Goal: Transaction & Acquisition: Download file/media

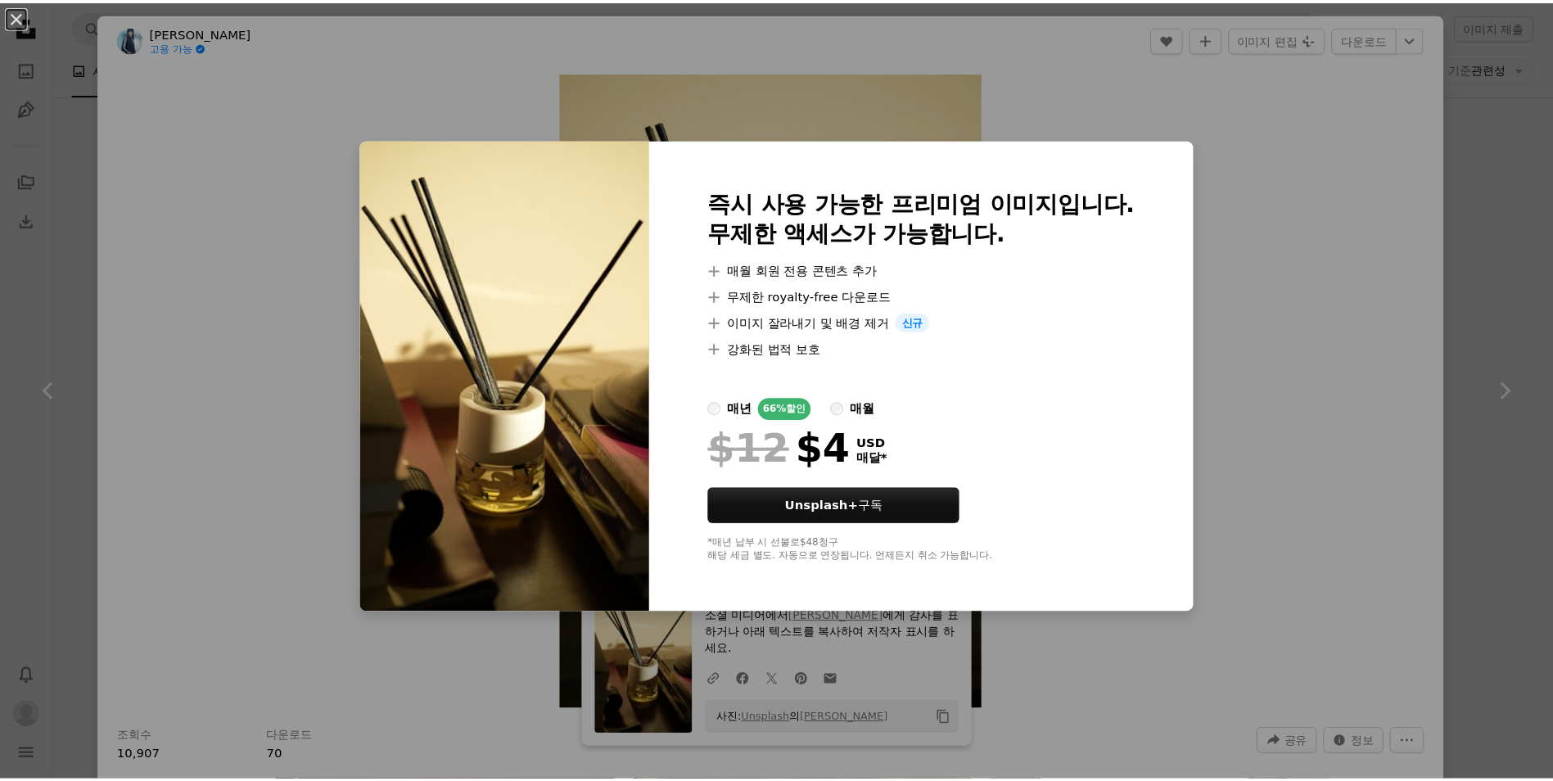
scroll to position [6686, 0]
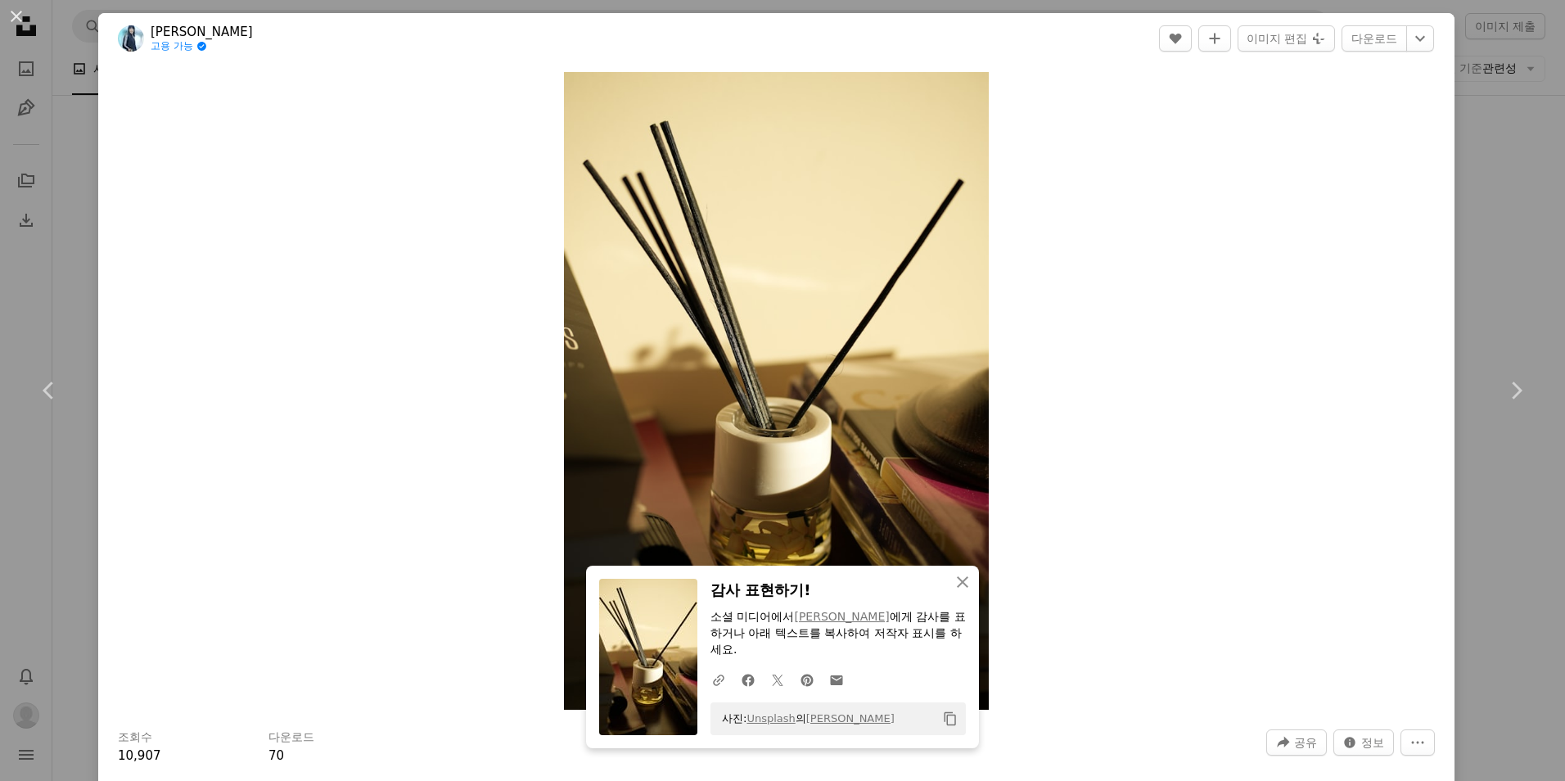
click at [1178, 362] on div "Zoom in" at bounding box center [776, 391] width 1357 height 654
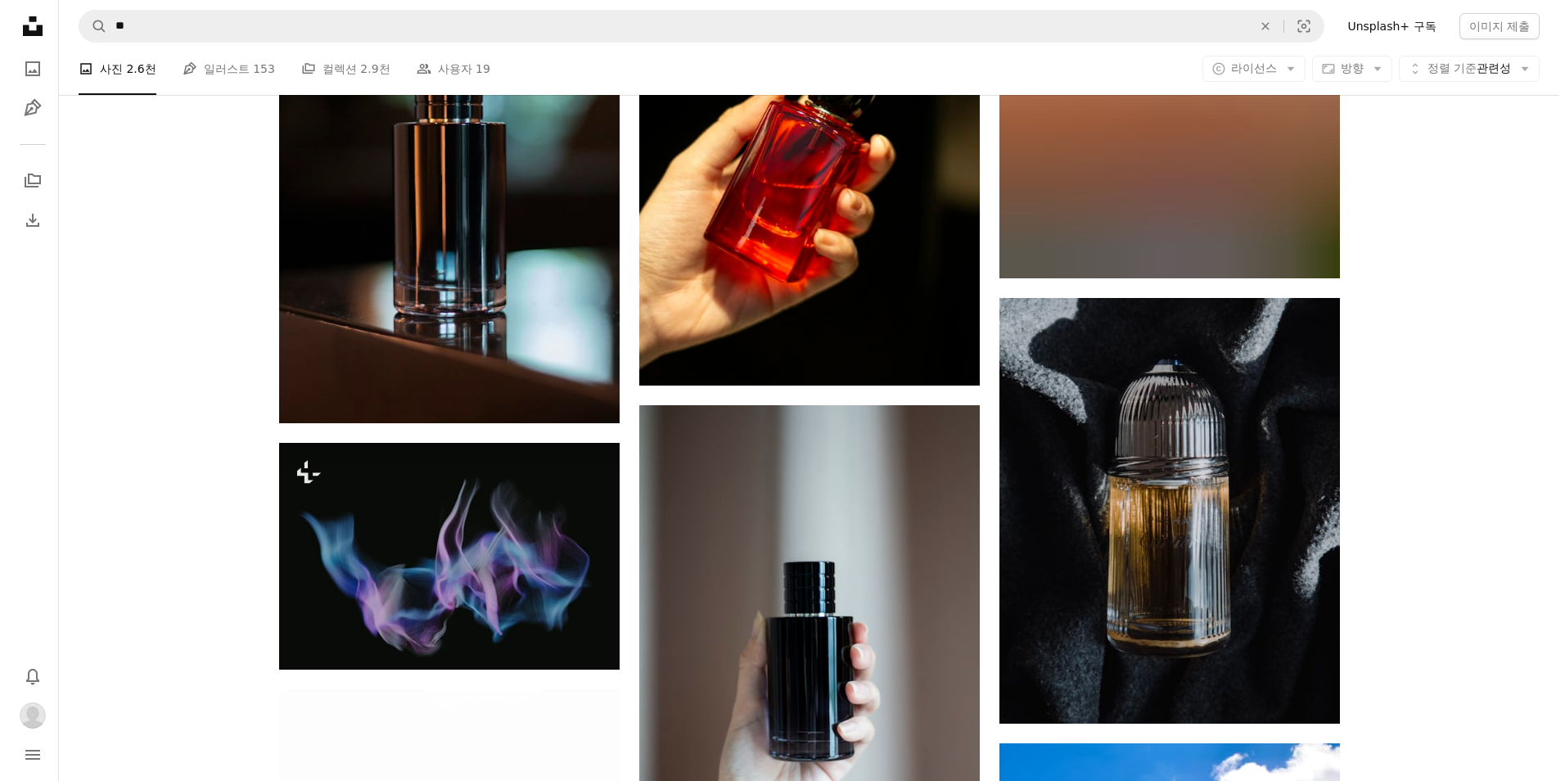
scroll to position [14136, 0]
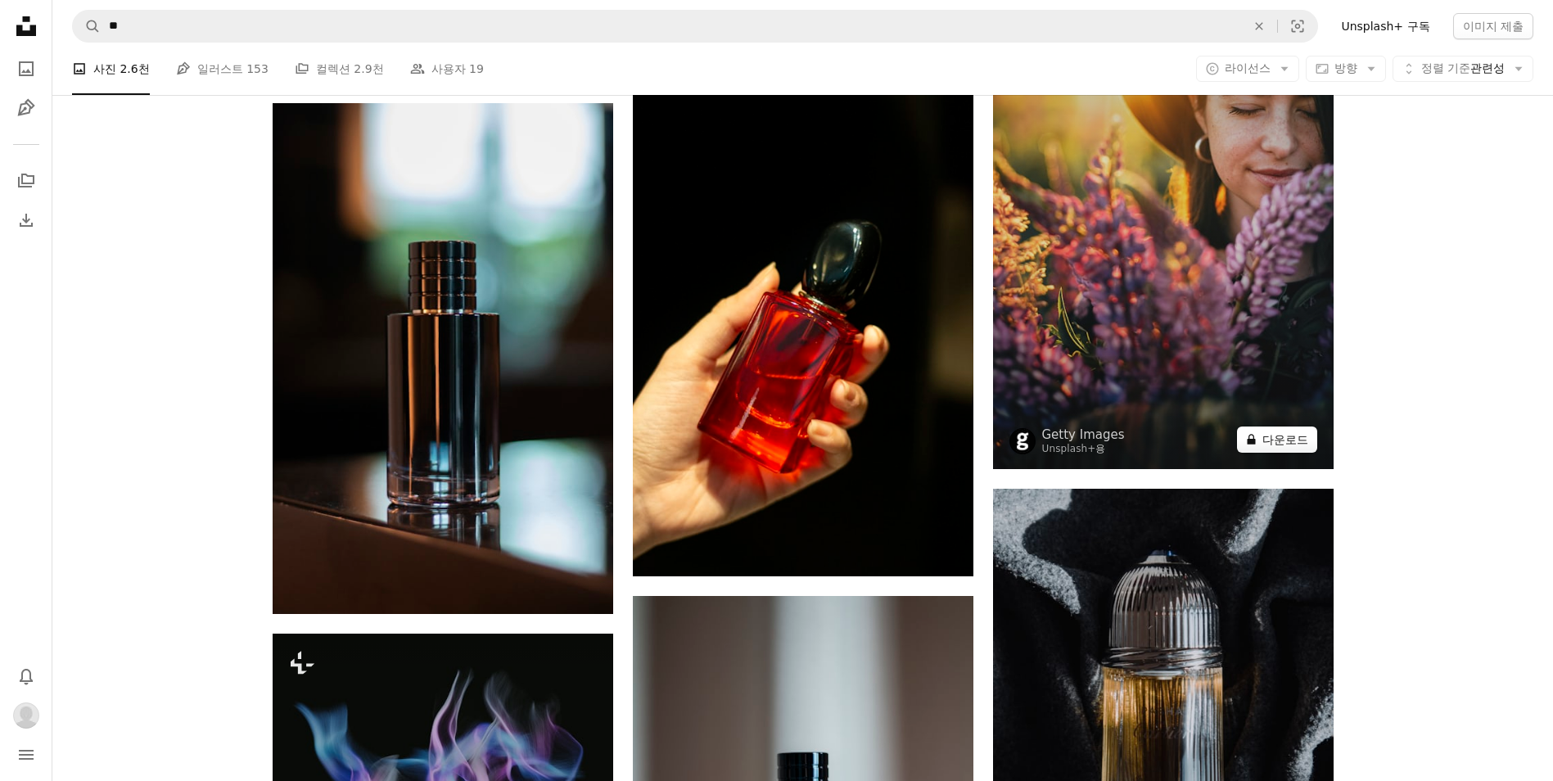
click at [1280, 443] on button "A lock 다운로드" at bounding box center [1277, 440] width 80 height 26
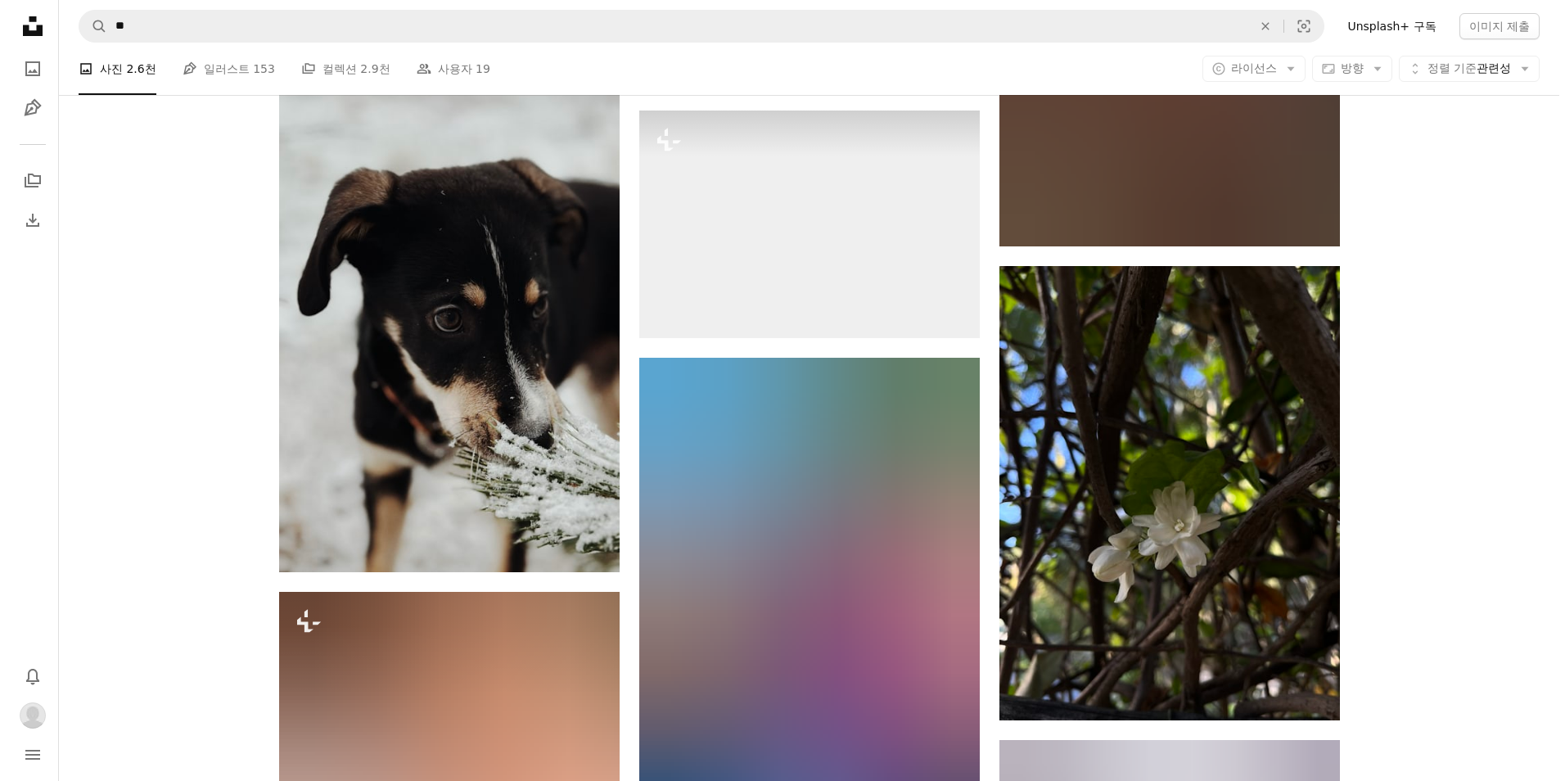
scroll to position [17765, 0]
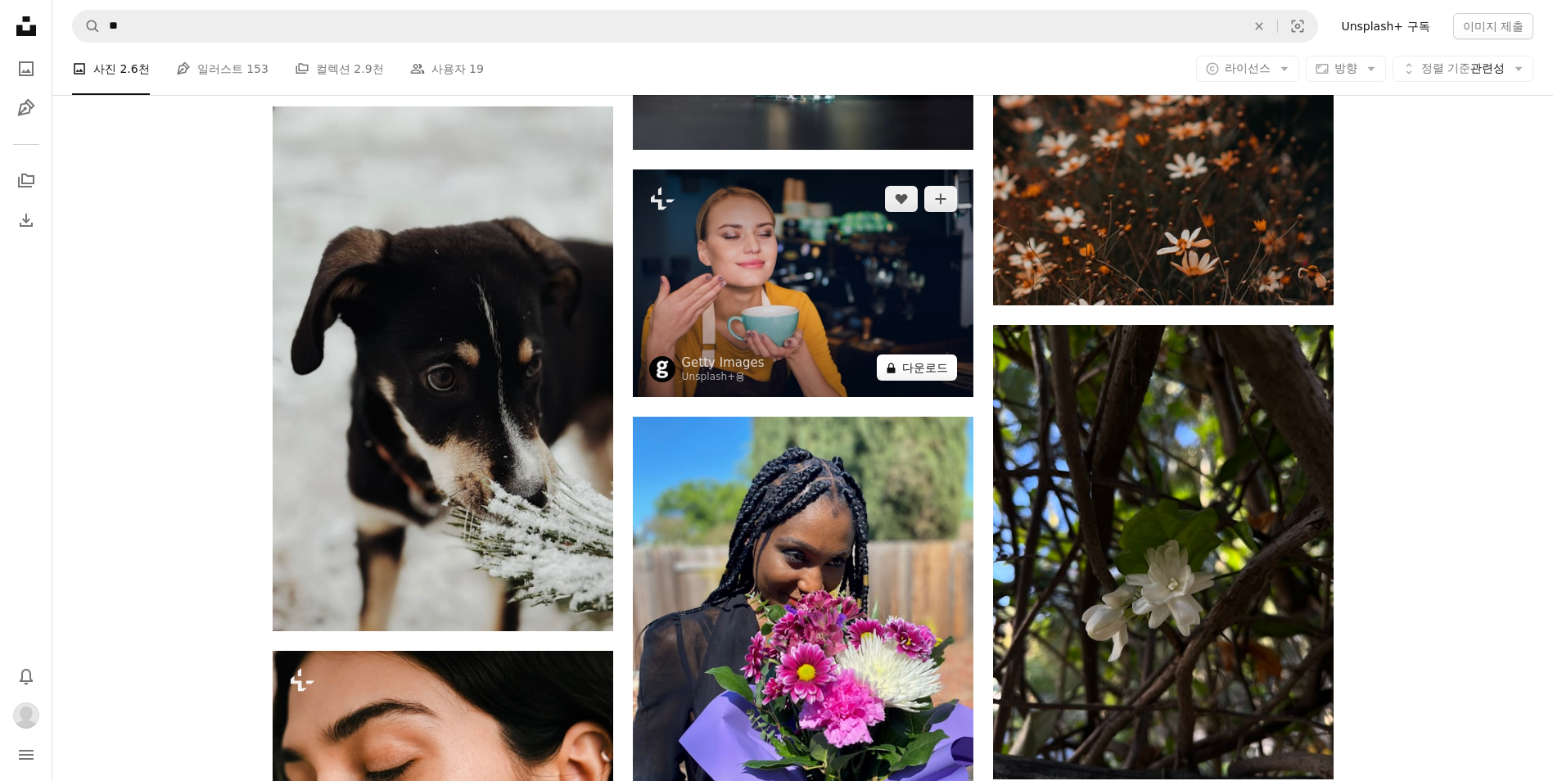
click at [931, 366] on button "A lock 다운로드" at bounding box center [917, 367] width 80 height 26
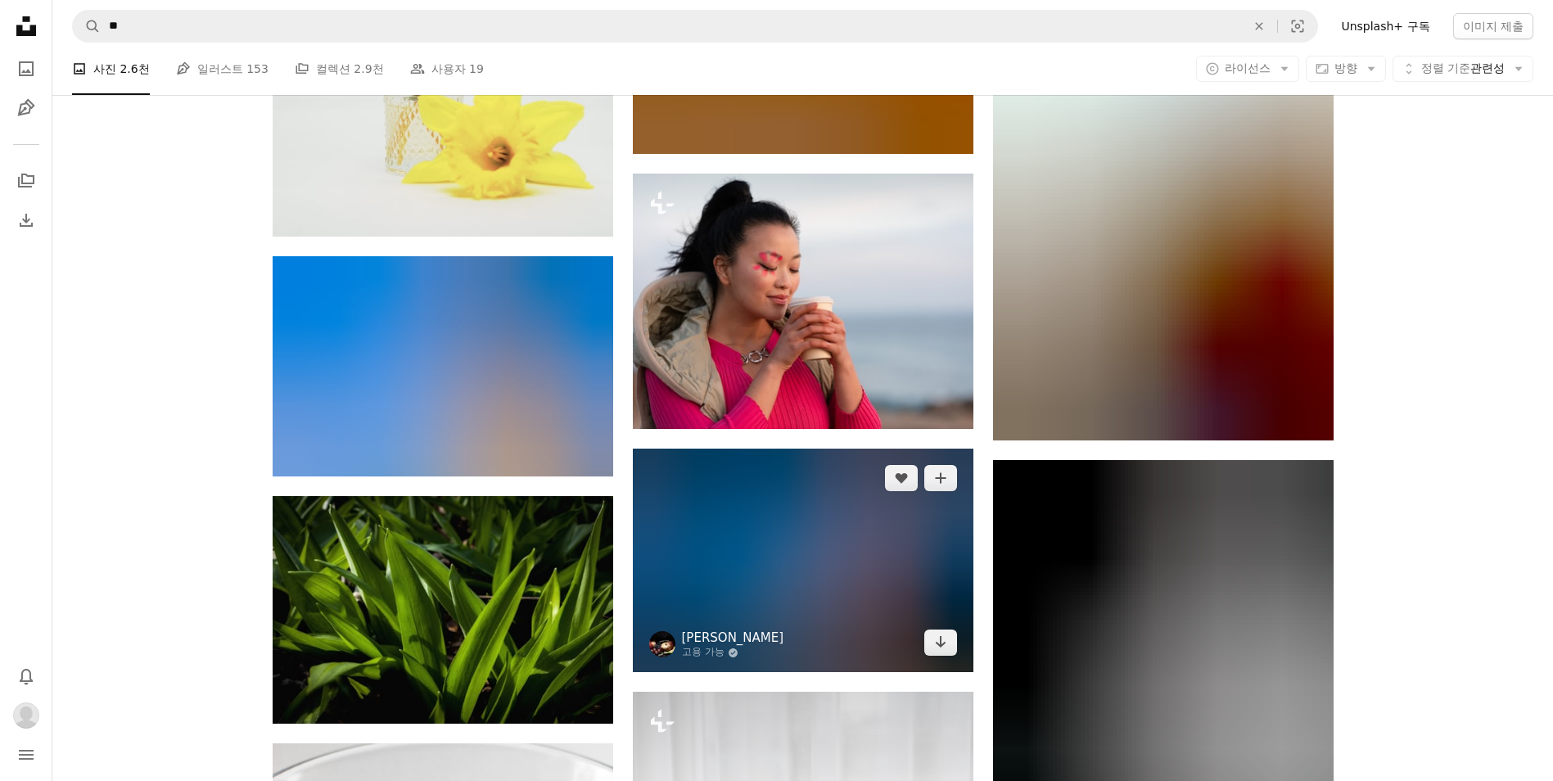
scroll to position [22732, 0]
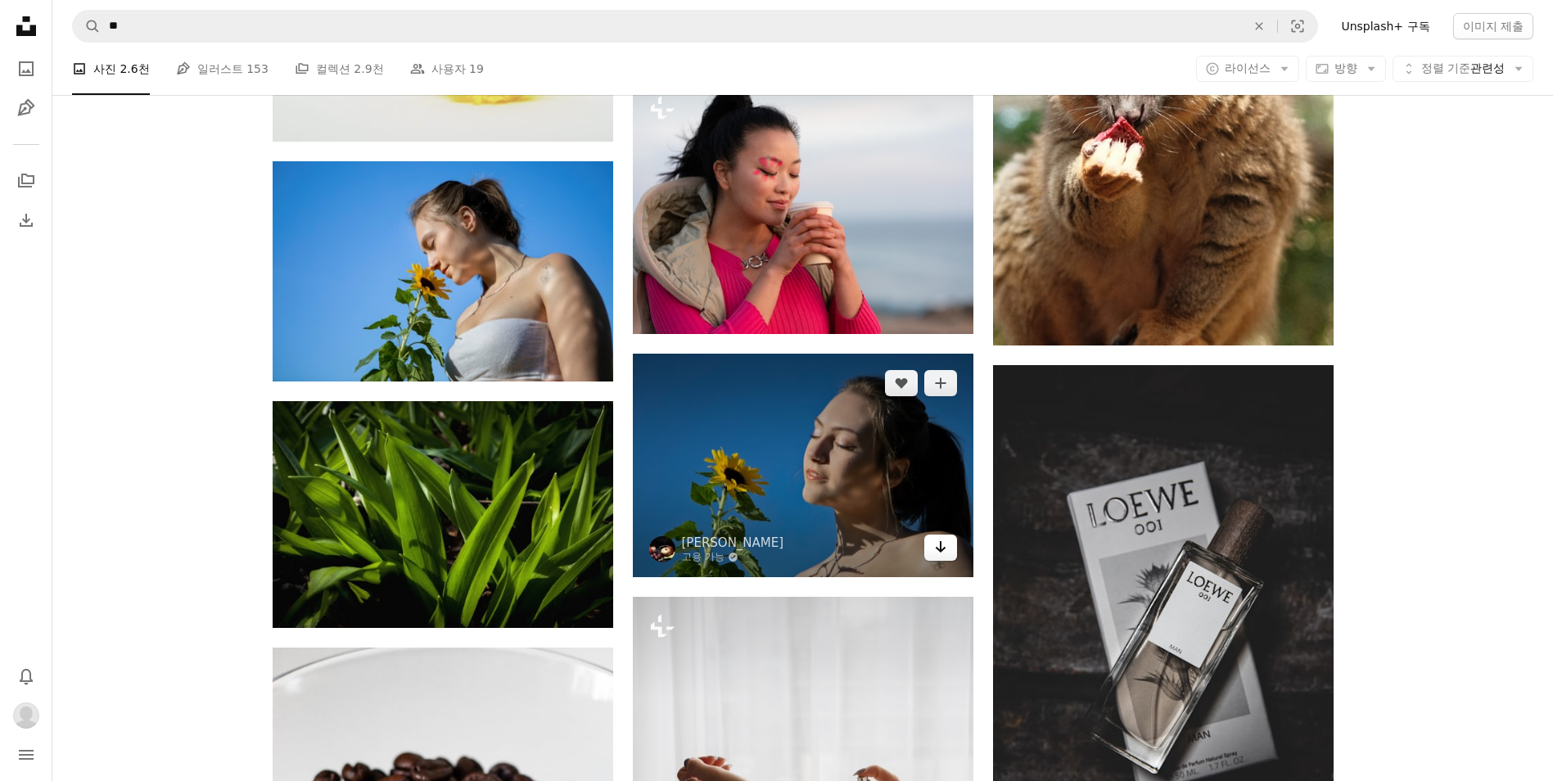
click at [932, 551] on link "Arrow pointing down" at bounding box center [940, 548] width 33 height 26
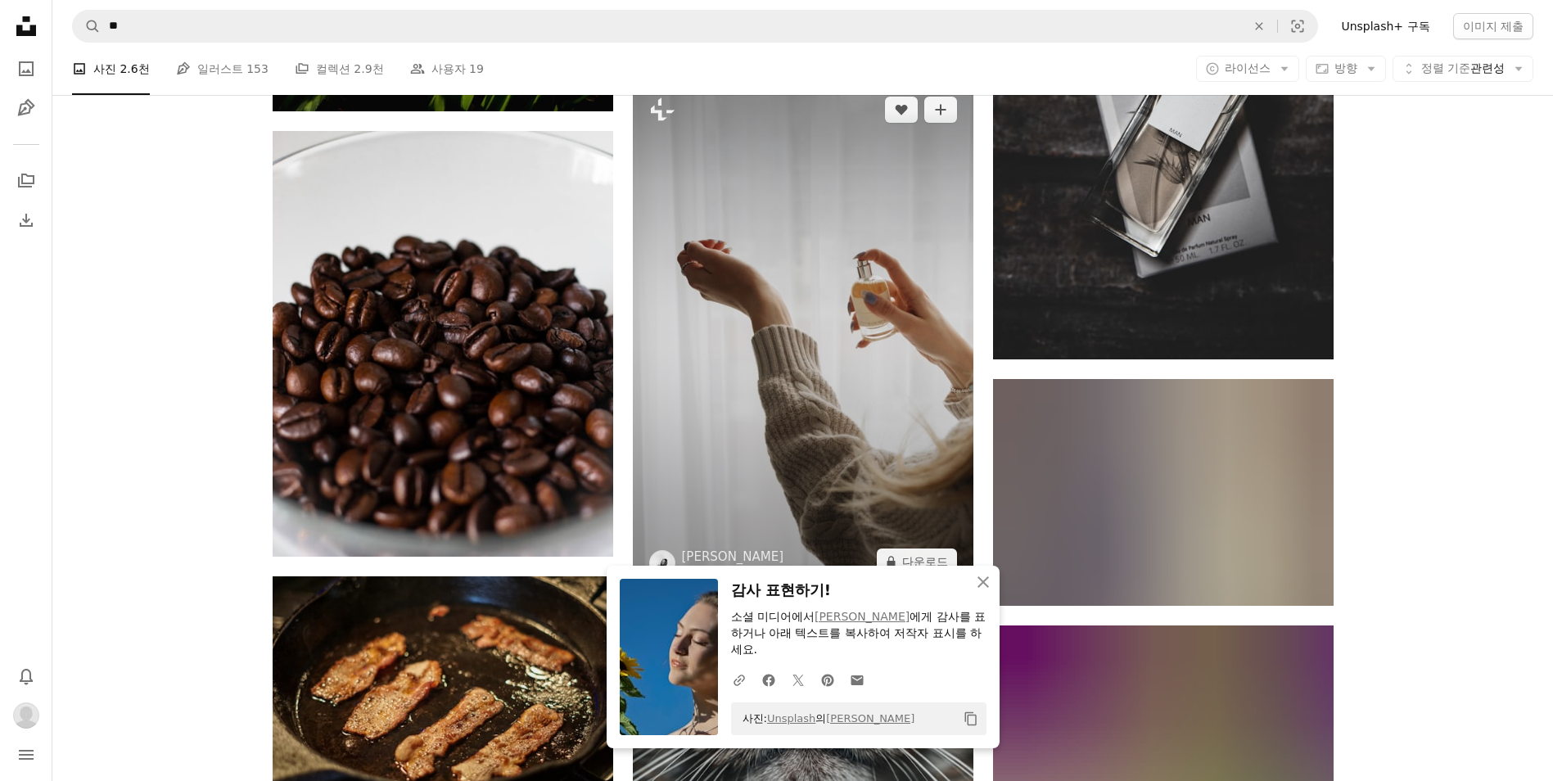
scroll to position [23305, 0]
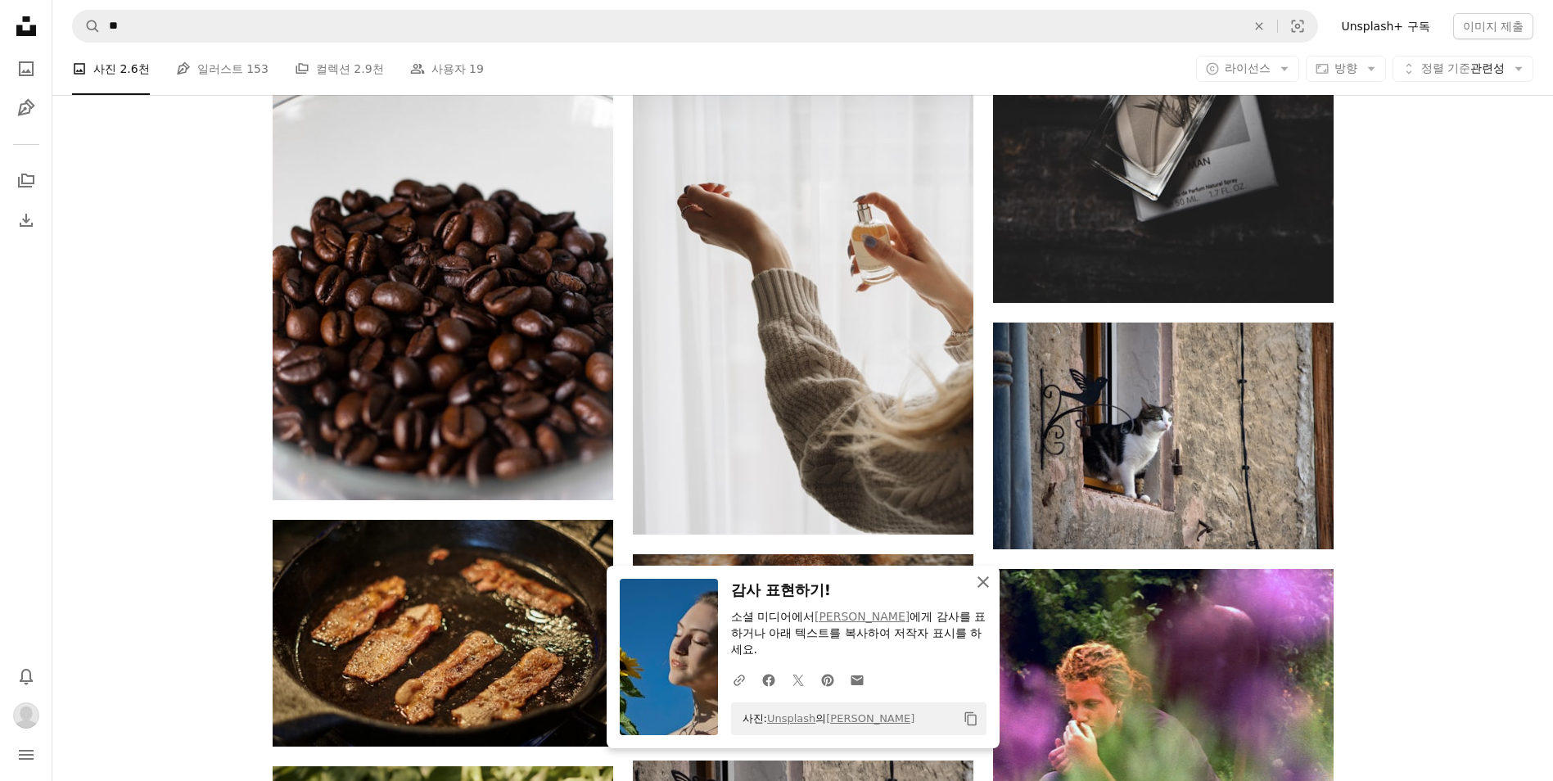
click at [982, 579] on icon "An X shape" at bounding box center [983, 582] width 20 height 20
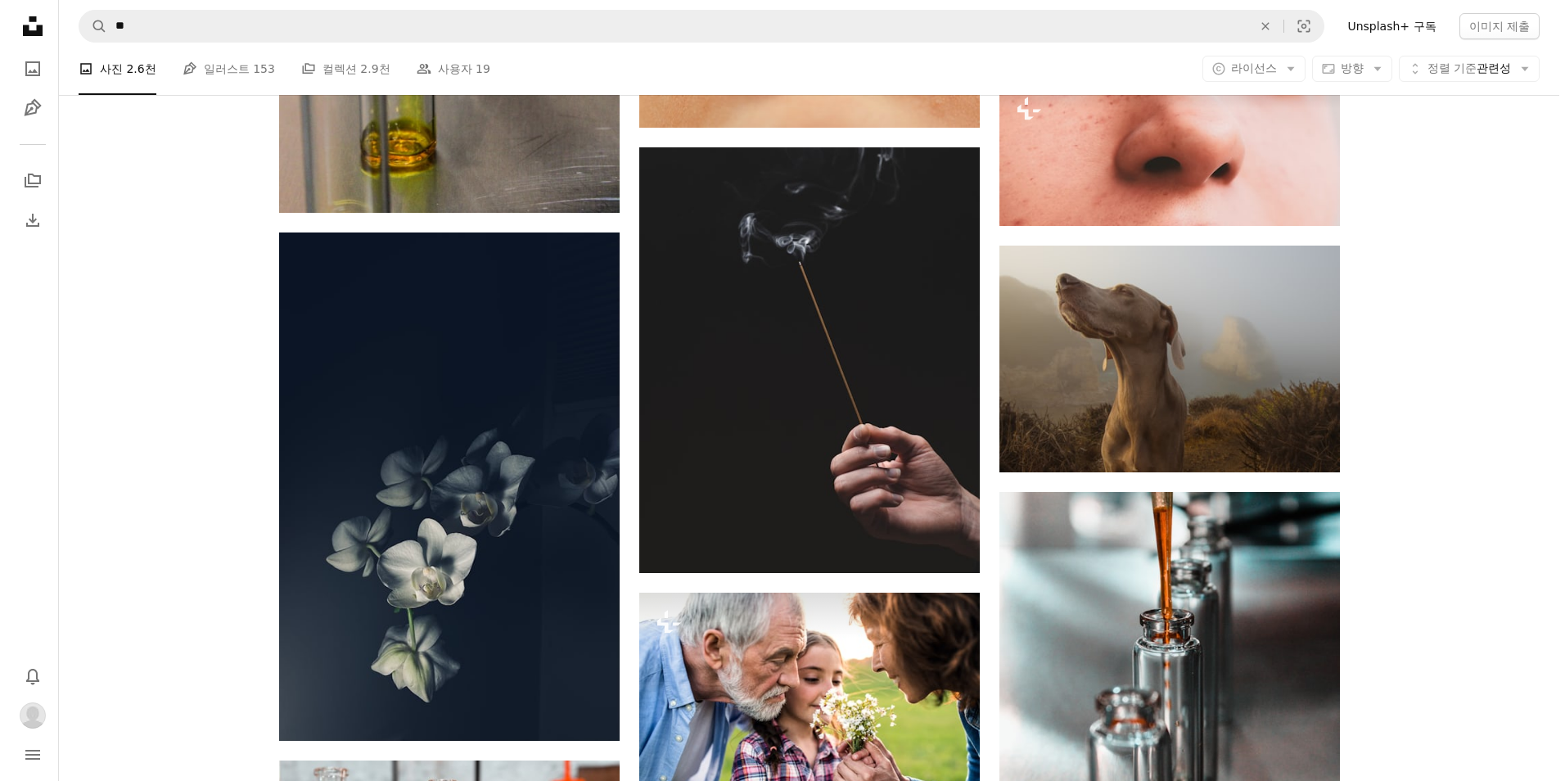
scroll to position [2433, 0]
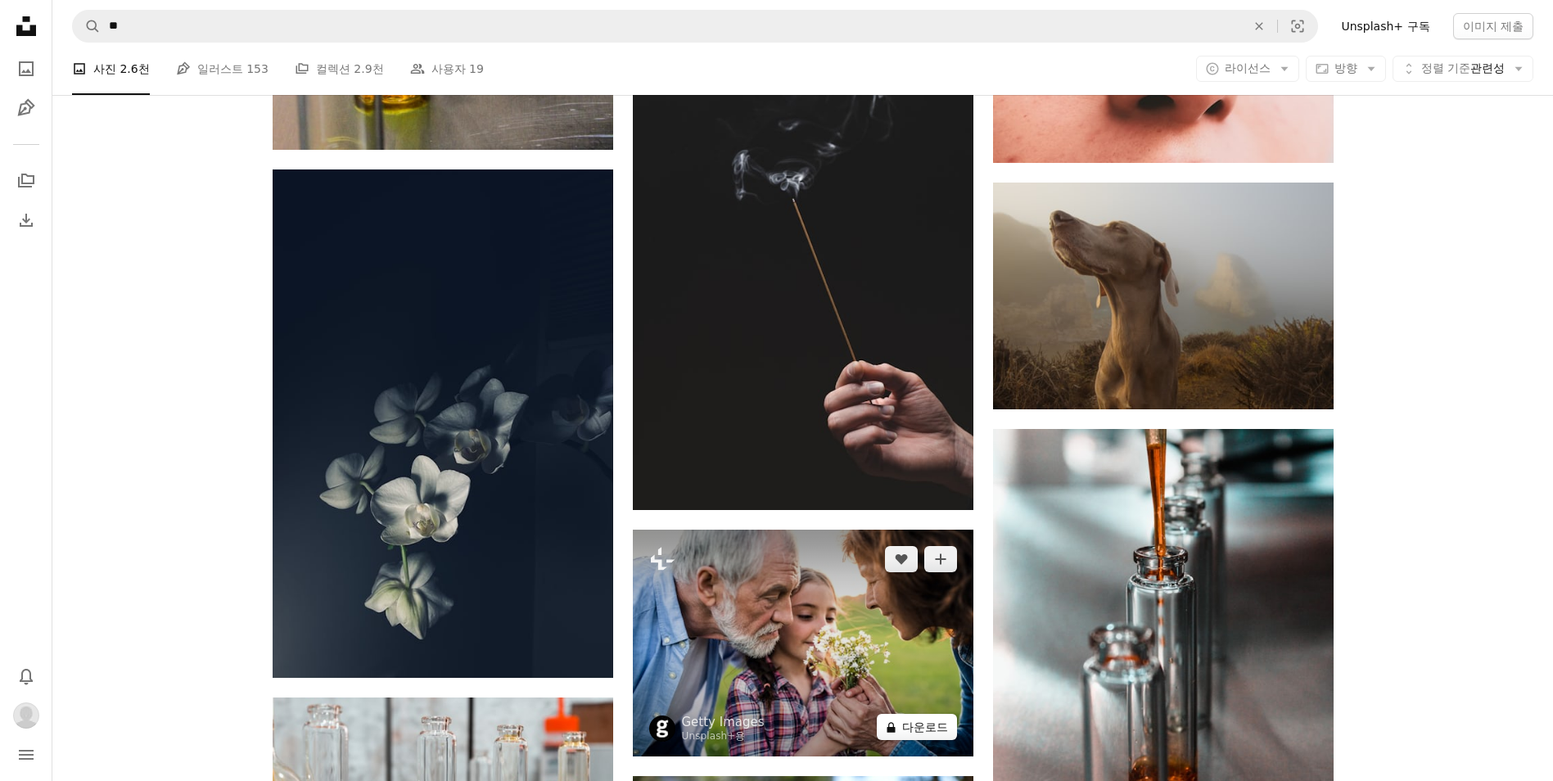
click at [903, 734] on button "A lock 다운로드" at bounding box center [917, 727] width 80 height 26
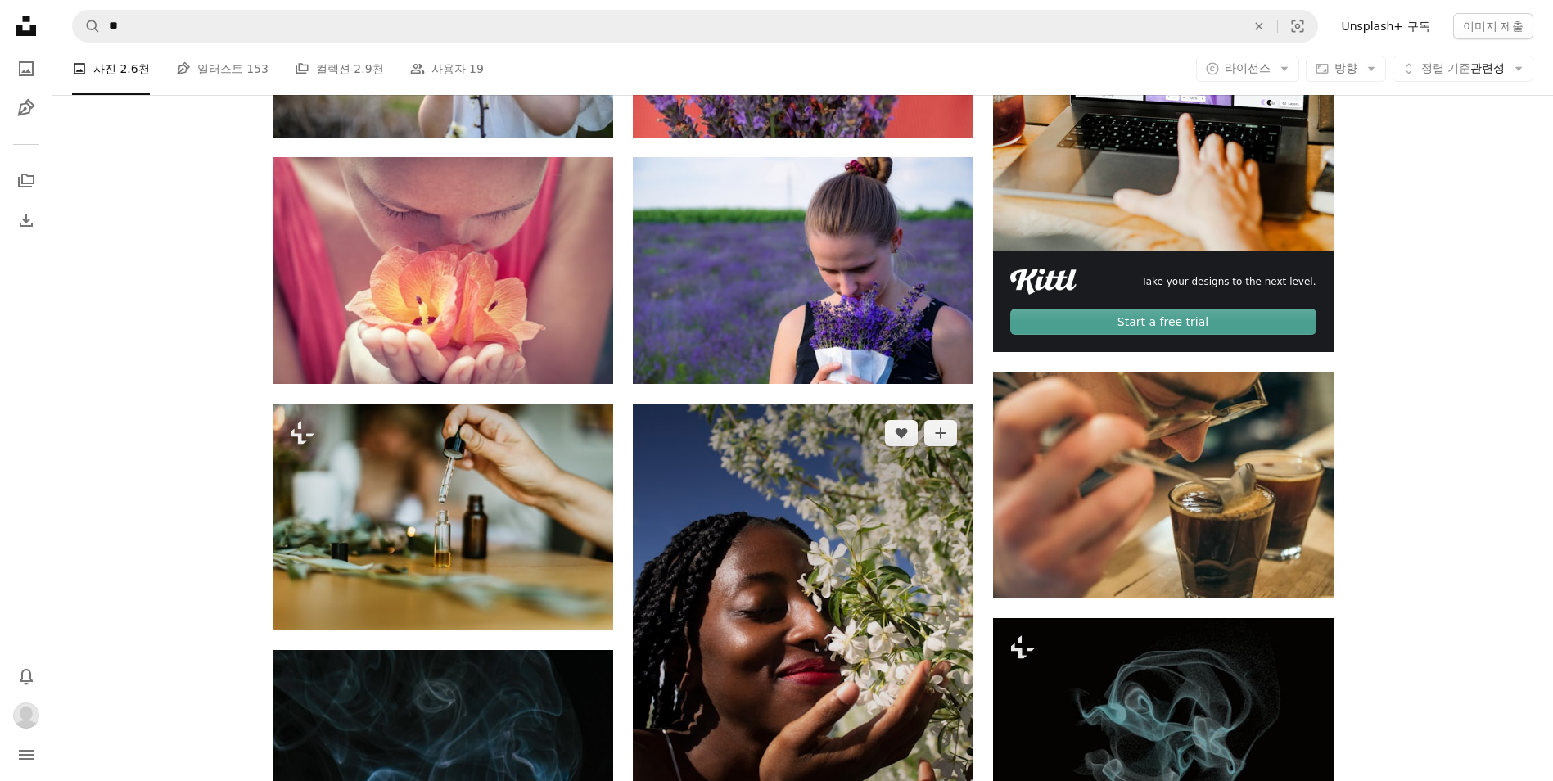
scroll to position [714, 0]
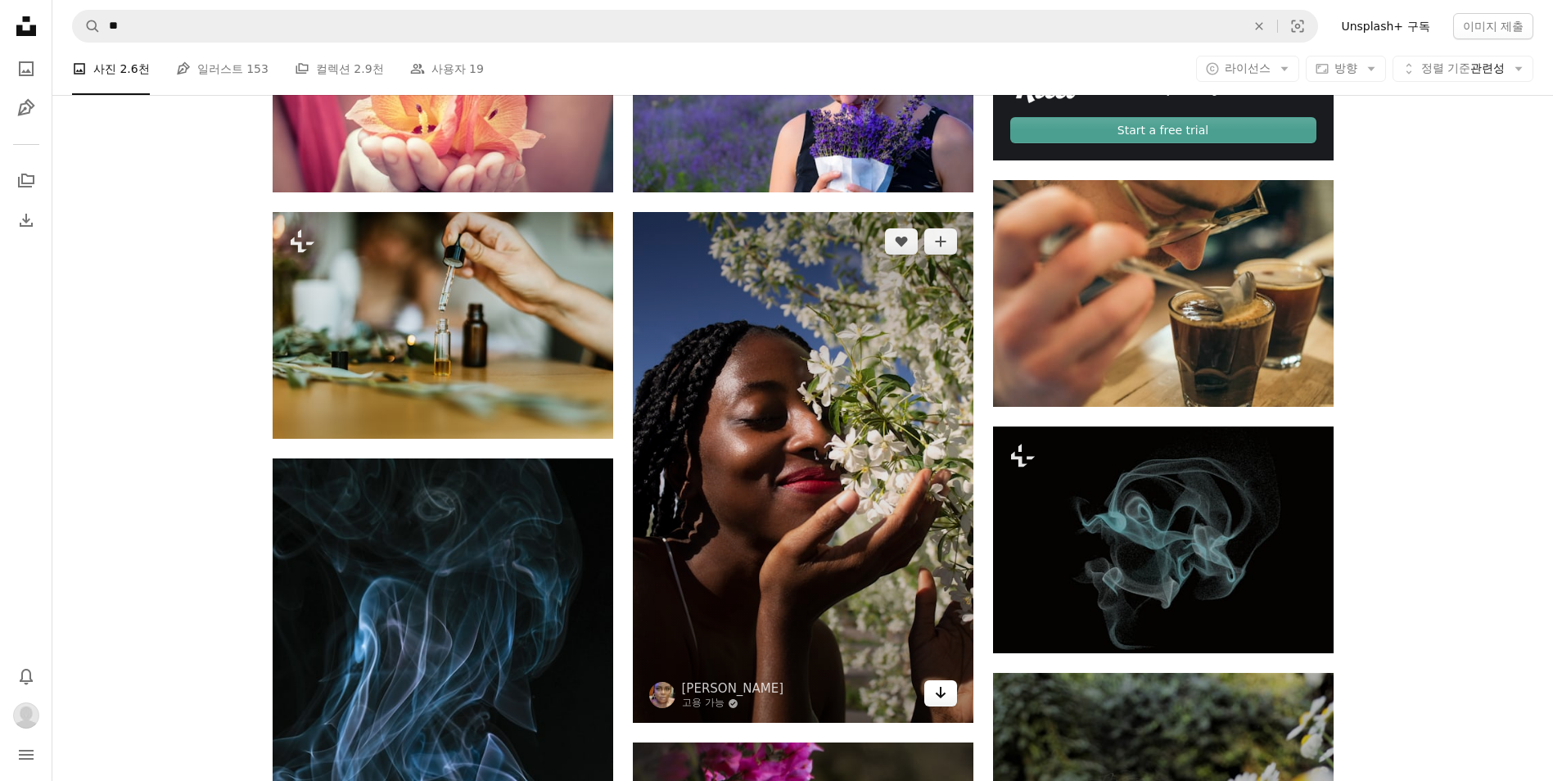
click at [945, 693] on icon "Arrow pointing down" at bounding box center [940, 693] width 13 height 20
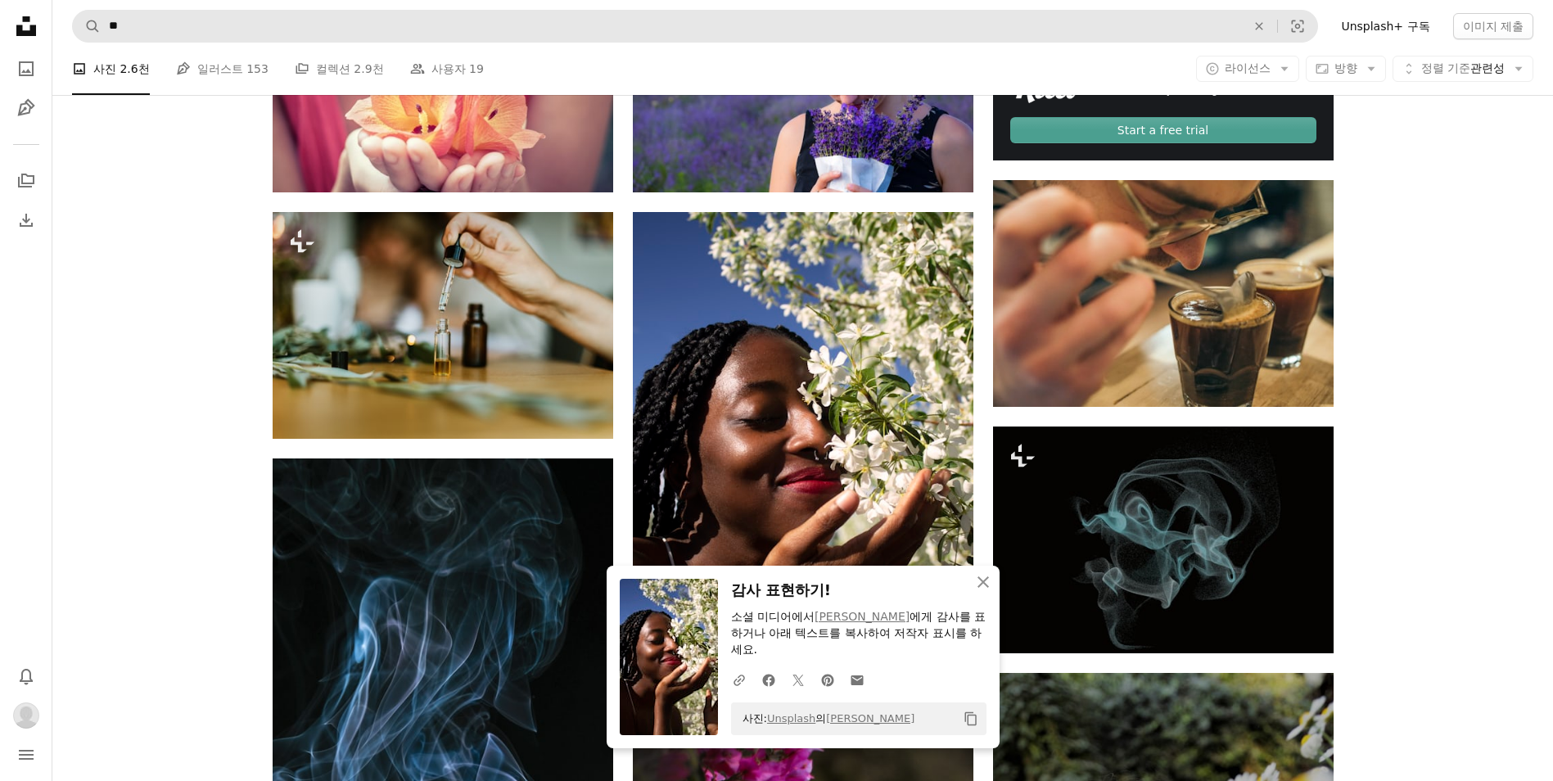
click at [184, 42] on nav "A magnifying glass ** An X shape Visual search Filters Unsplash+ 구독 이미지 제출" at bounding box center [802, 26] width 1501 height 52
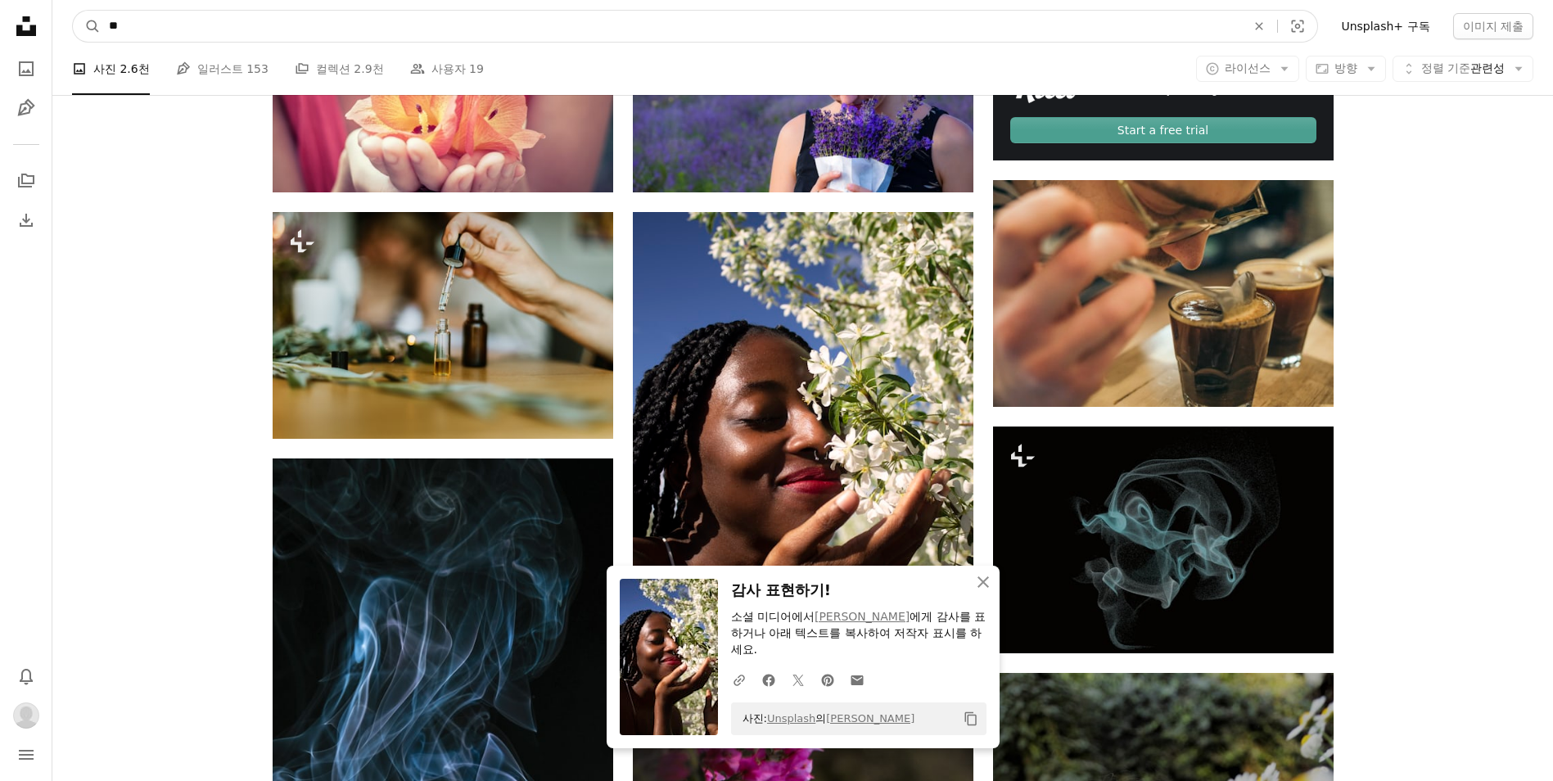
click at [178, 34] on input "**" at bounding box center [671, 26] width 1140 height 31
type input "******"
click button "A magnifying glass" at bounding box center [87, 26] width 28 height 31
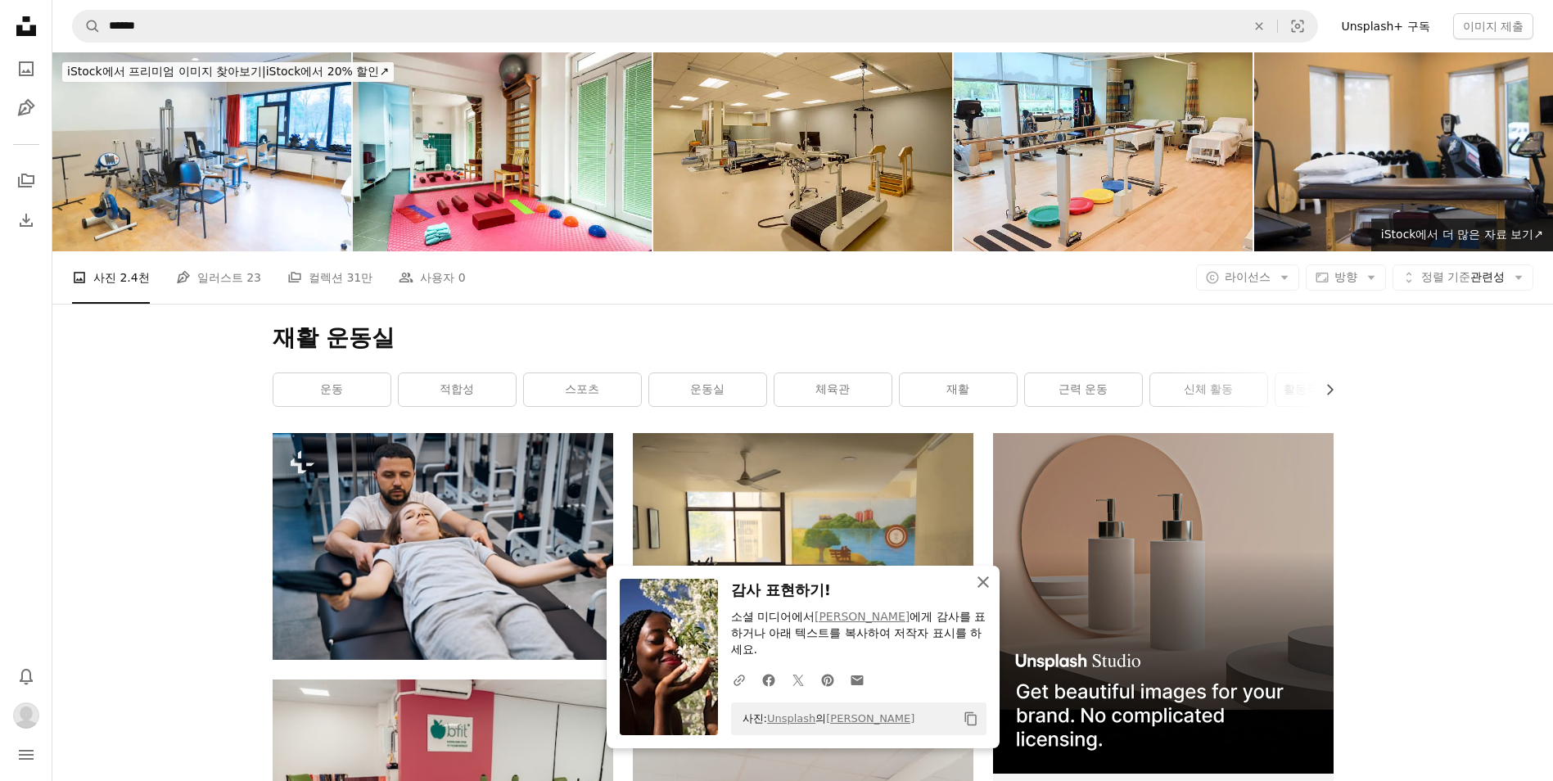
click at [988, 586] on icon "An X shape" at bounding box center [983, 582] width 20 height 20
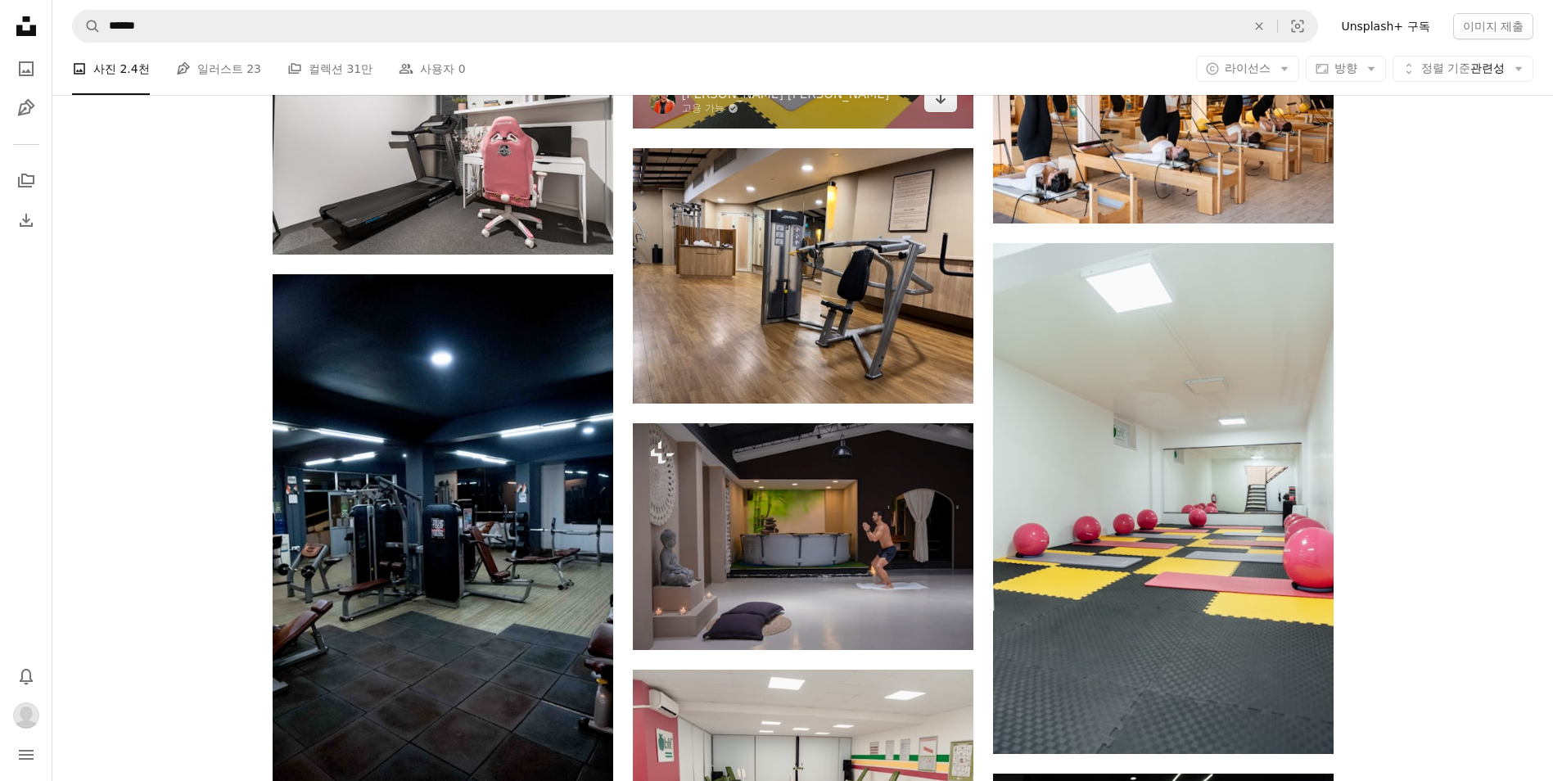
scroll to position [1910, 0]
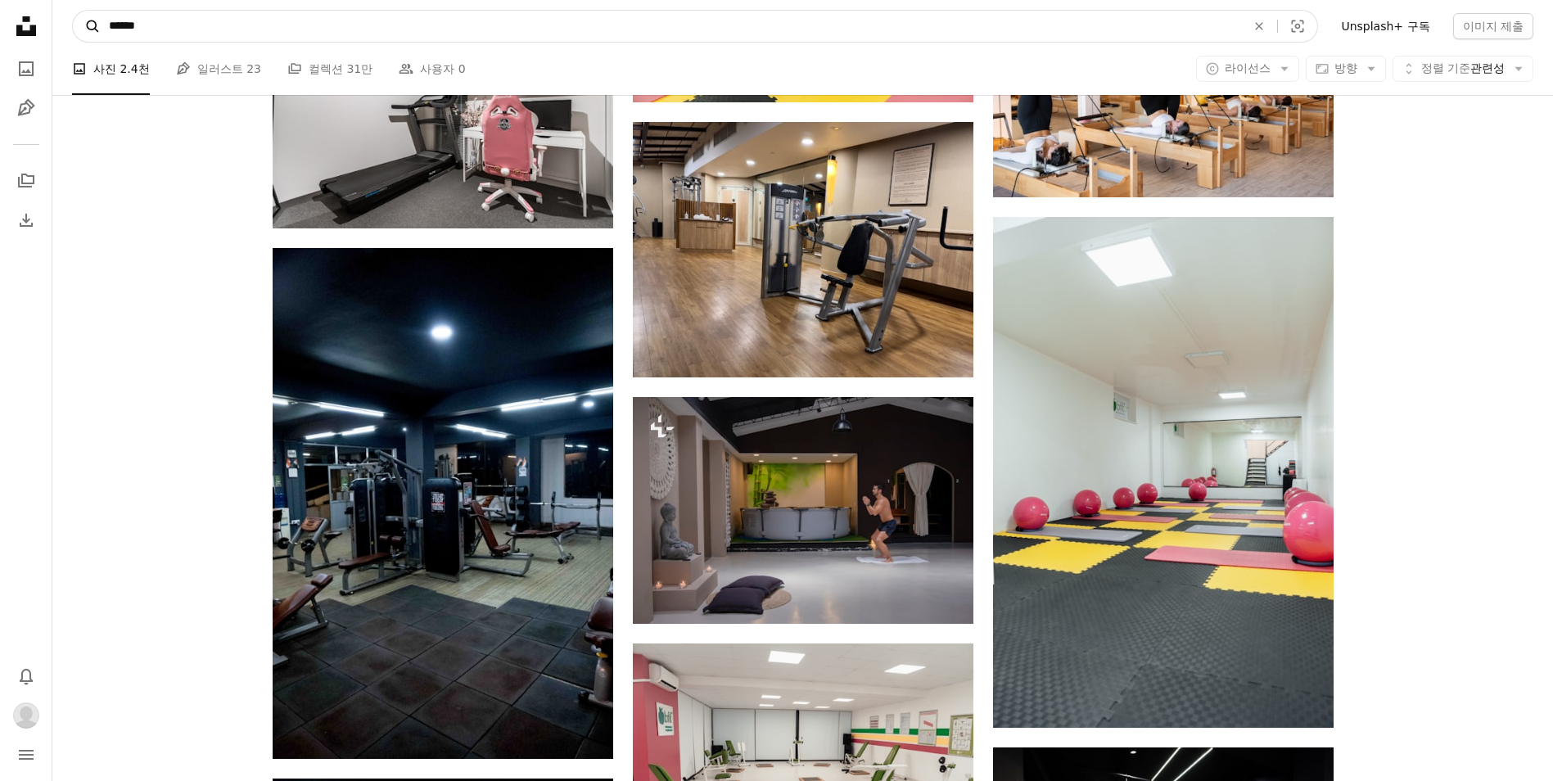
drag, startPoint x: 137, startPoint y: 28, endPoint x: 83, endPoint y: 20, distance: 54.5
click at [83, 20] on form "A magnifying glass ****** An X shape Visual search" at bounding box center [695, 26] width 1246 height 33
type input "**********"
click button "A magnifying glass" at bounding box center [87, 26] width 28 height 31
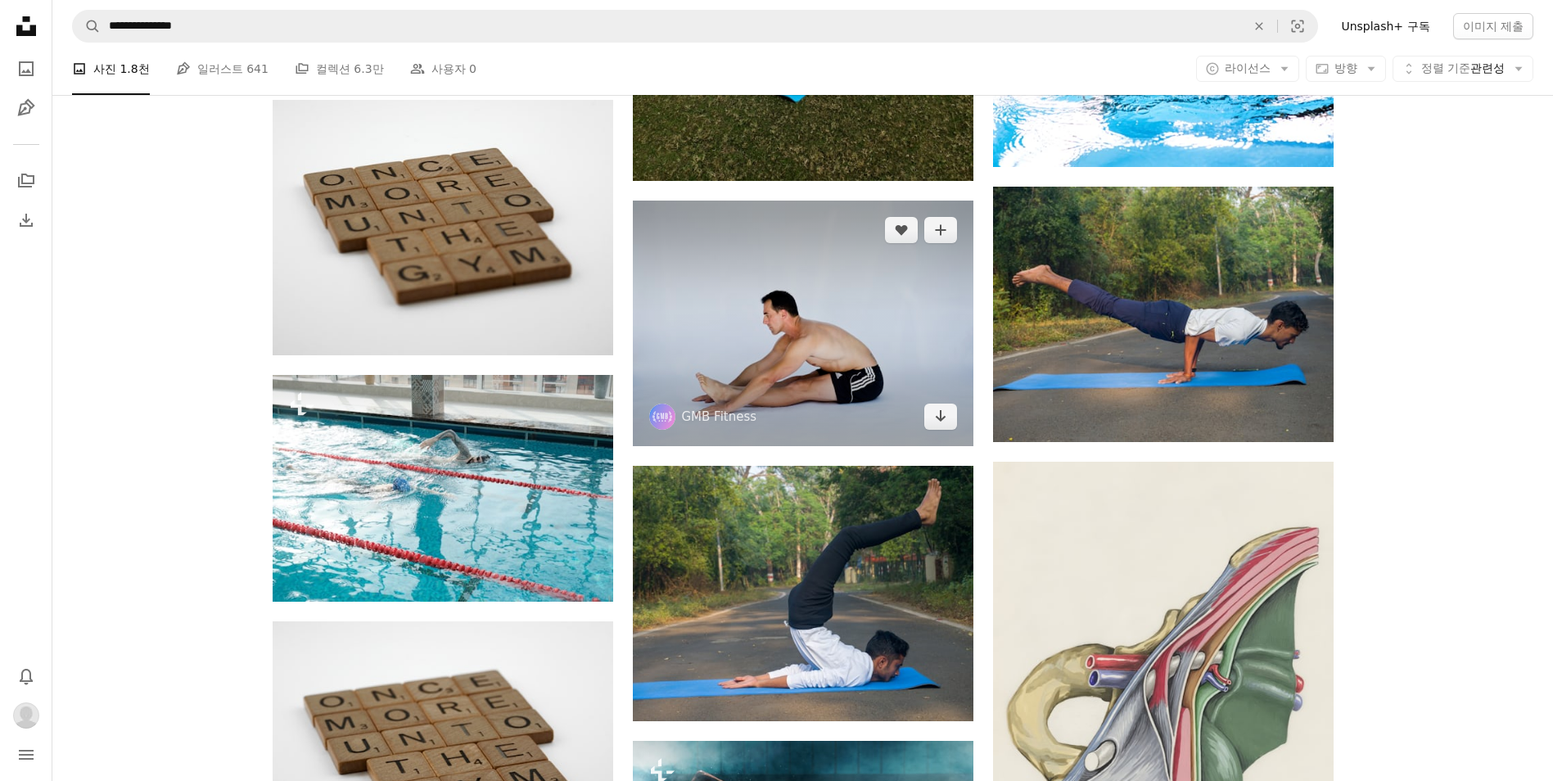
scroll to position [955, 0]
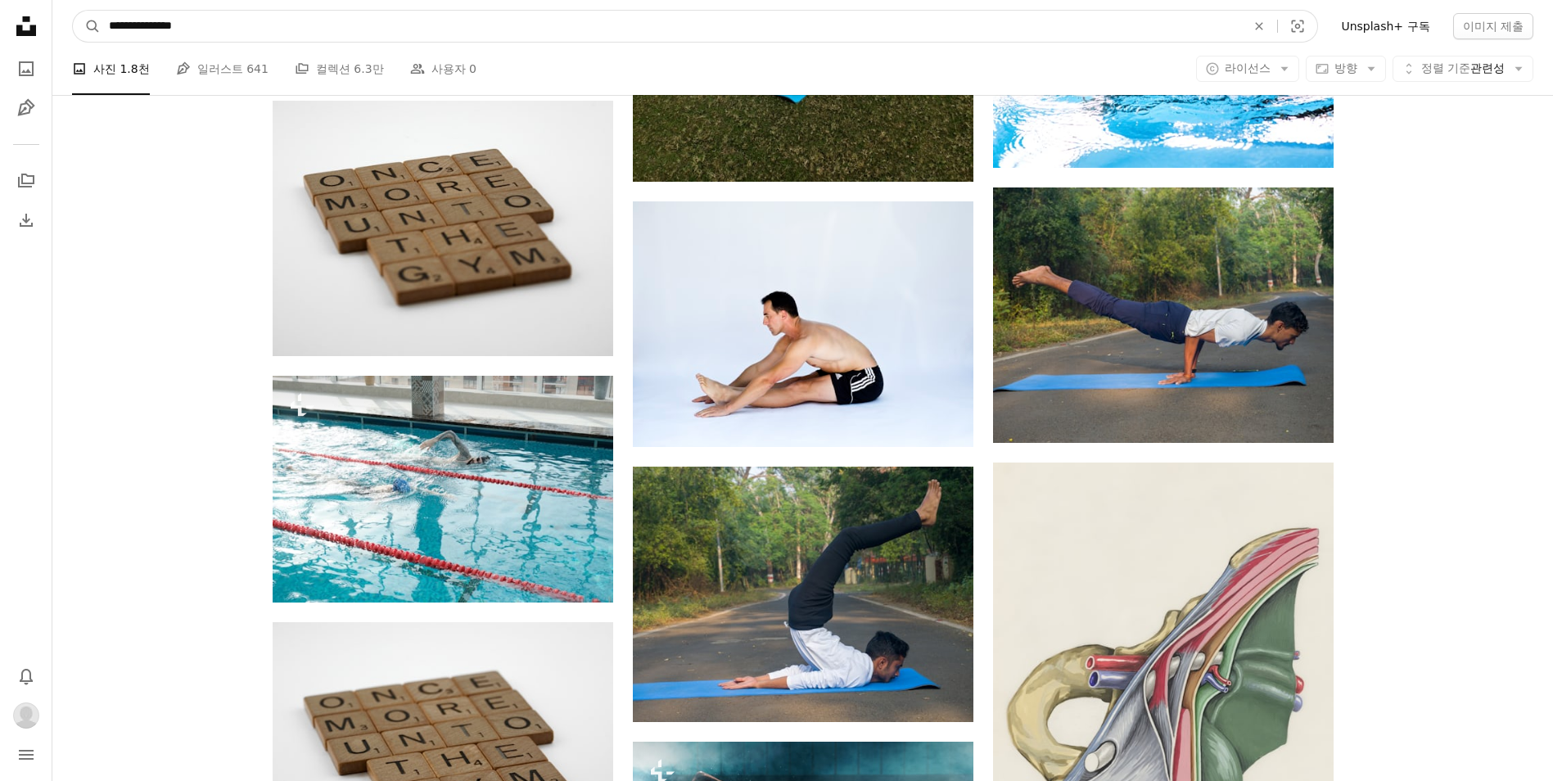
drag, startPoint x: 147, startPoint y: 30, endPoint x: 264, endPoint y: 16, distance: 118.0
click at [264, 16] on input "**********" at bounding box center [671, 26] width 1140 height 31
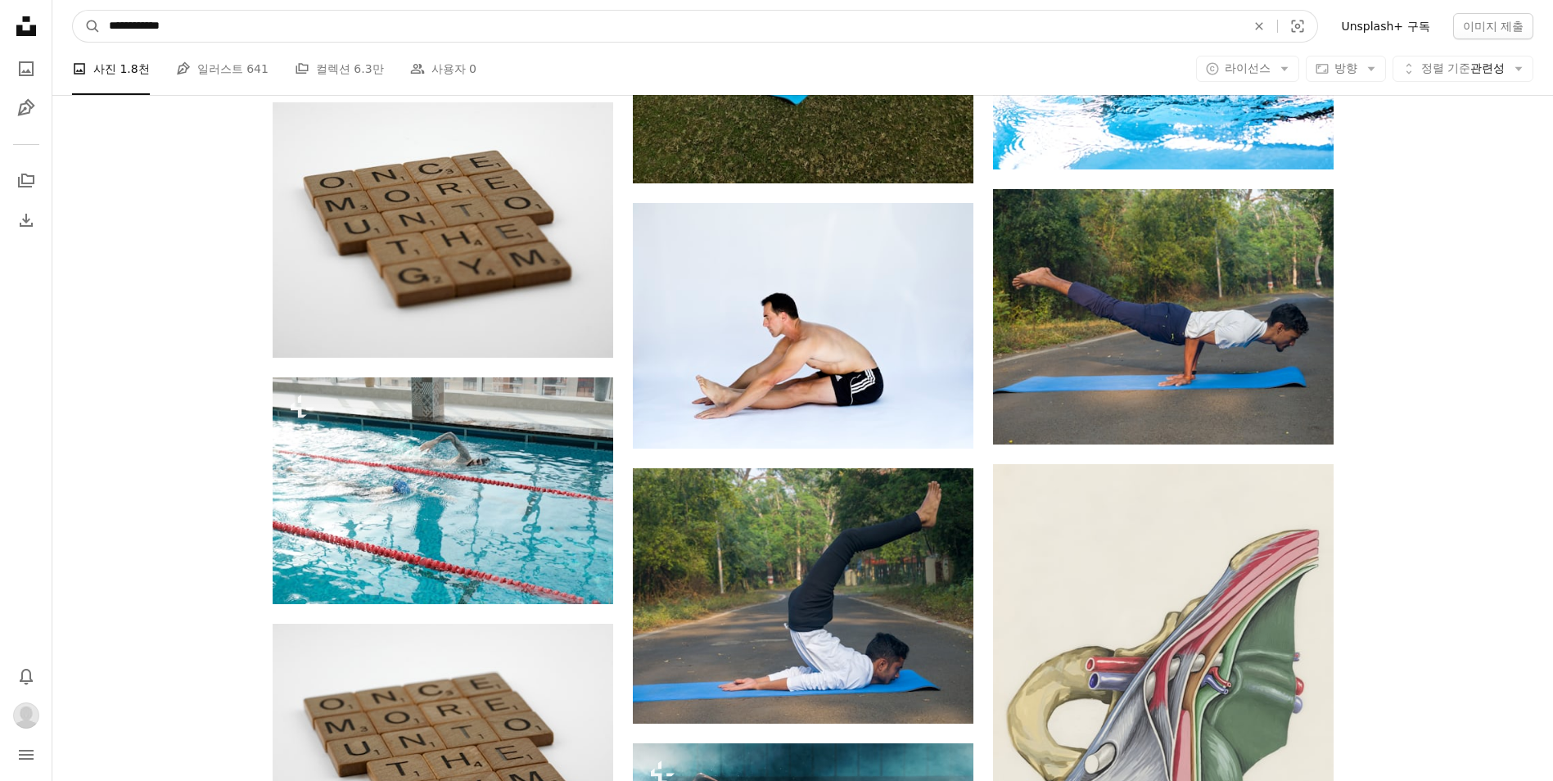
type input "**********"
click button "A magnifying glass" at bounding box center [87, 26] width 28 height 31
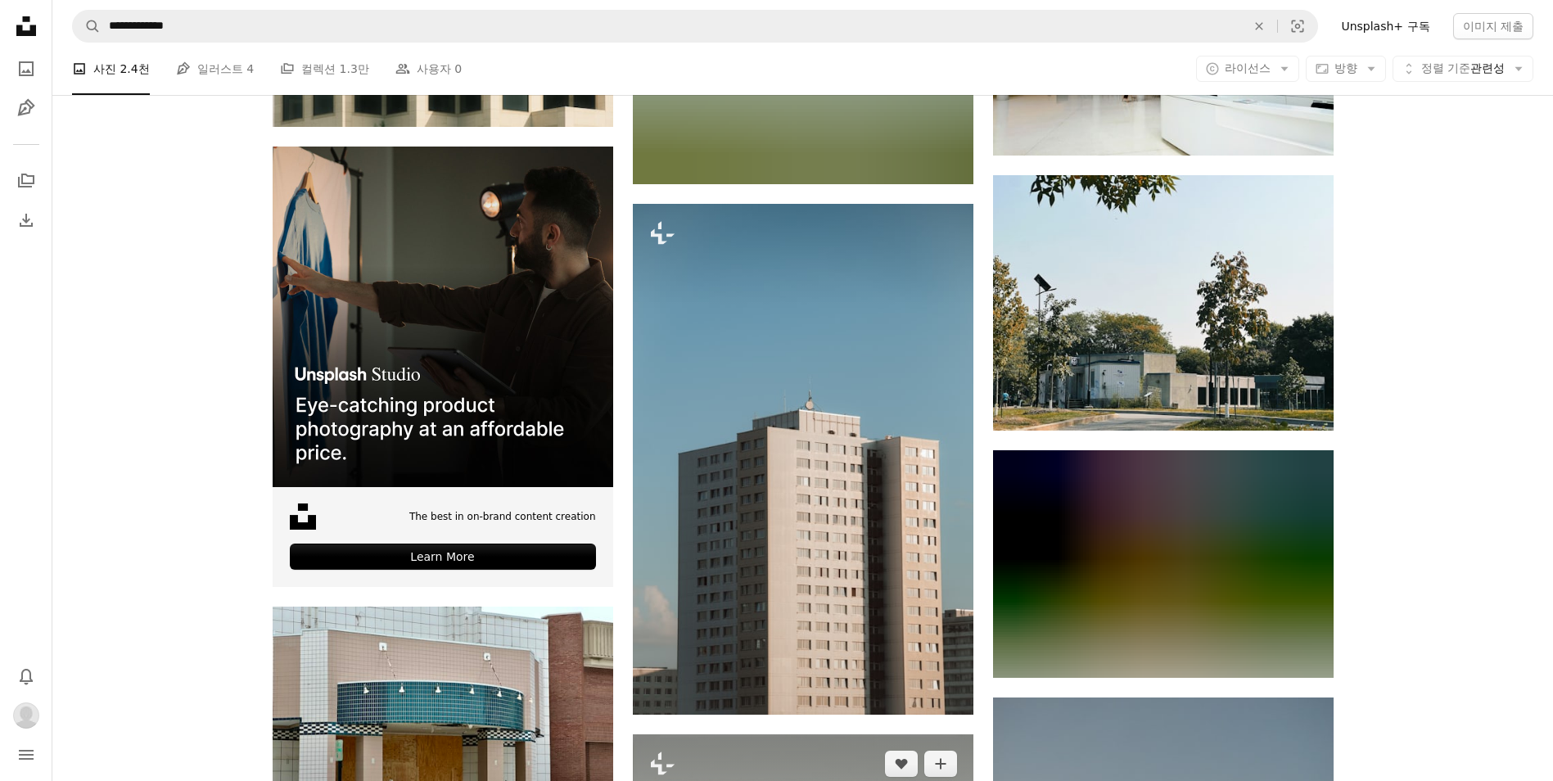
scroll to position [3248, 0]
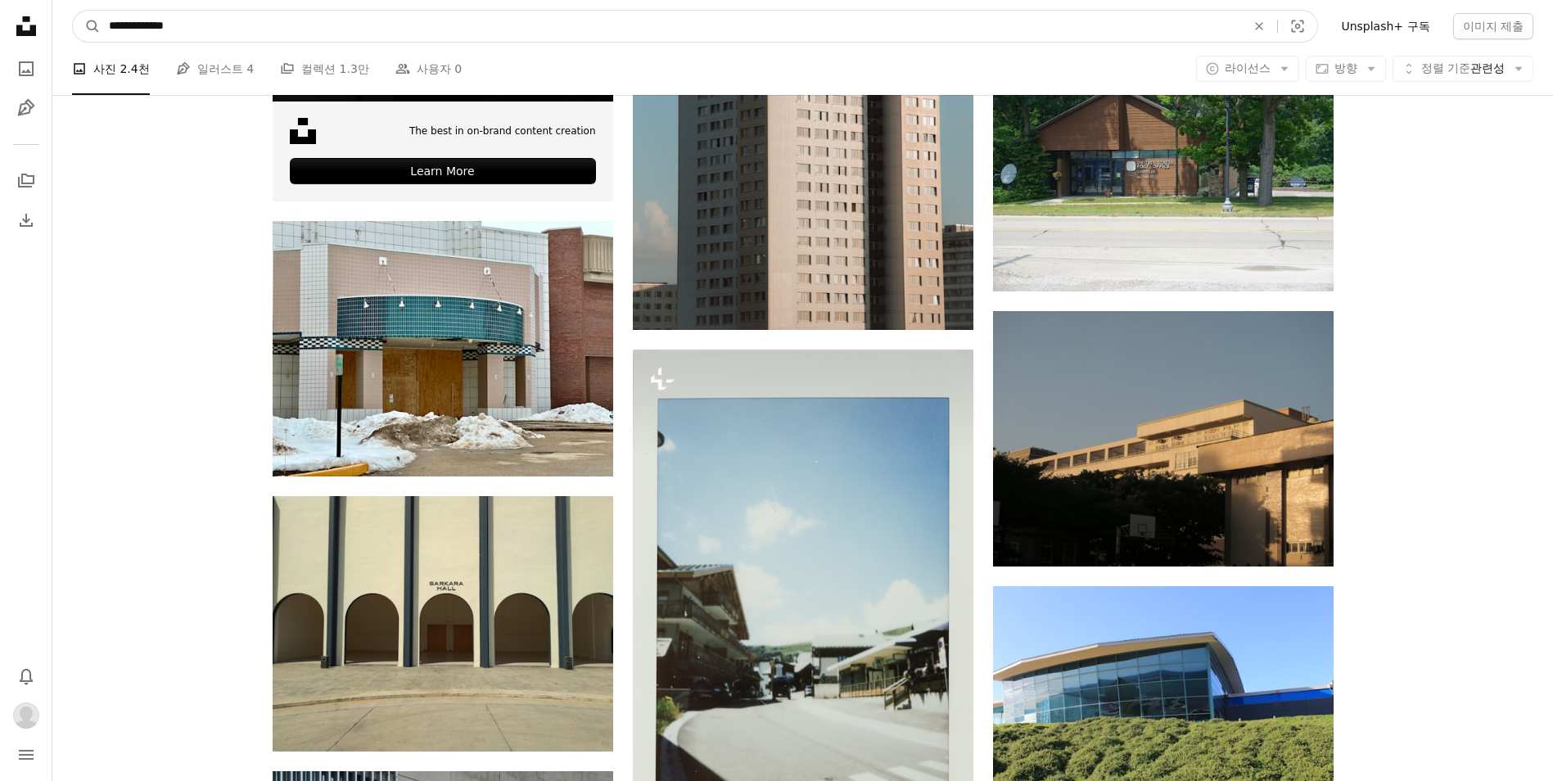
drag, startPoint x: 197, startPoint y: 11, endPoint x: 189, endPoint y: 19, distance: 11.0
click at [189, 19] on form "**********" at bounding box center [695, 26] width 1246 height 33
drag, startPoint x: 192, startPoint y: 19, endPoint x: 119, endPoint y: 25, distance: 73.2
click at [97, 24] on form "**********" at bounding box center [695, 26] width 1246 height 33
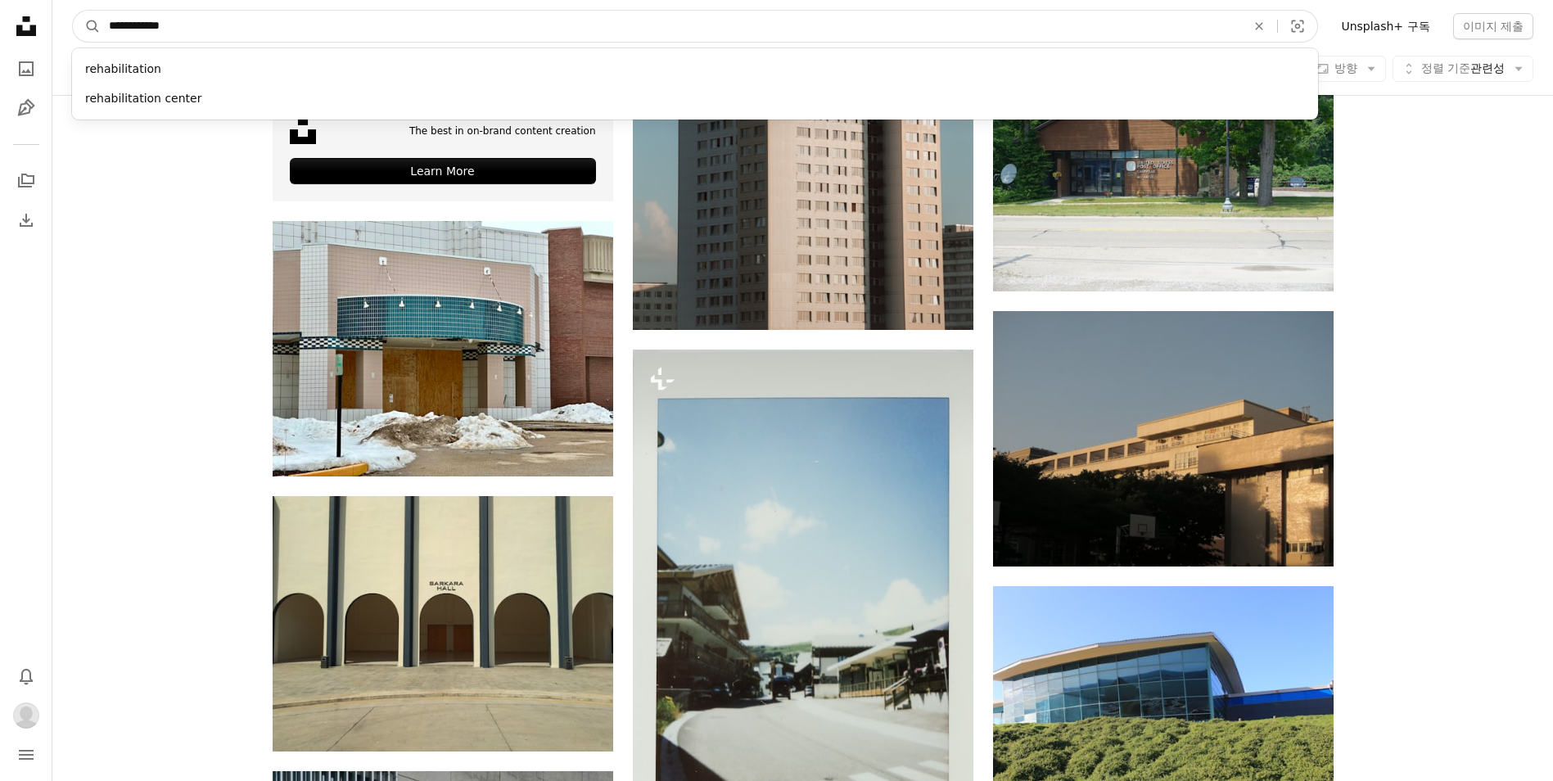
type input "**********"
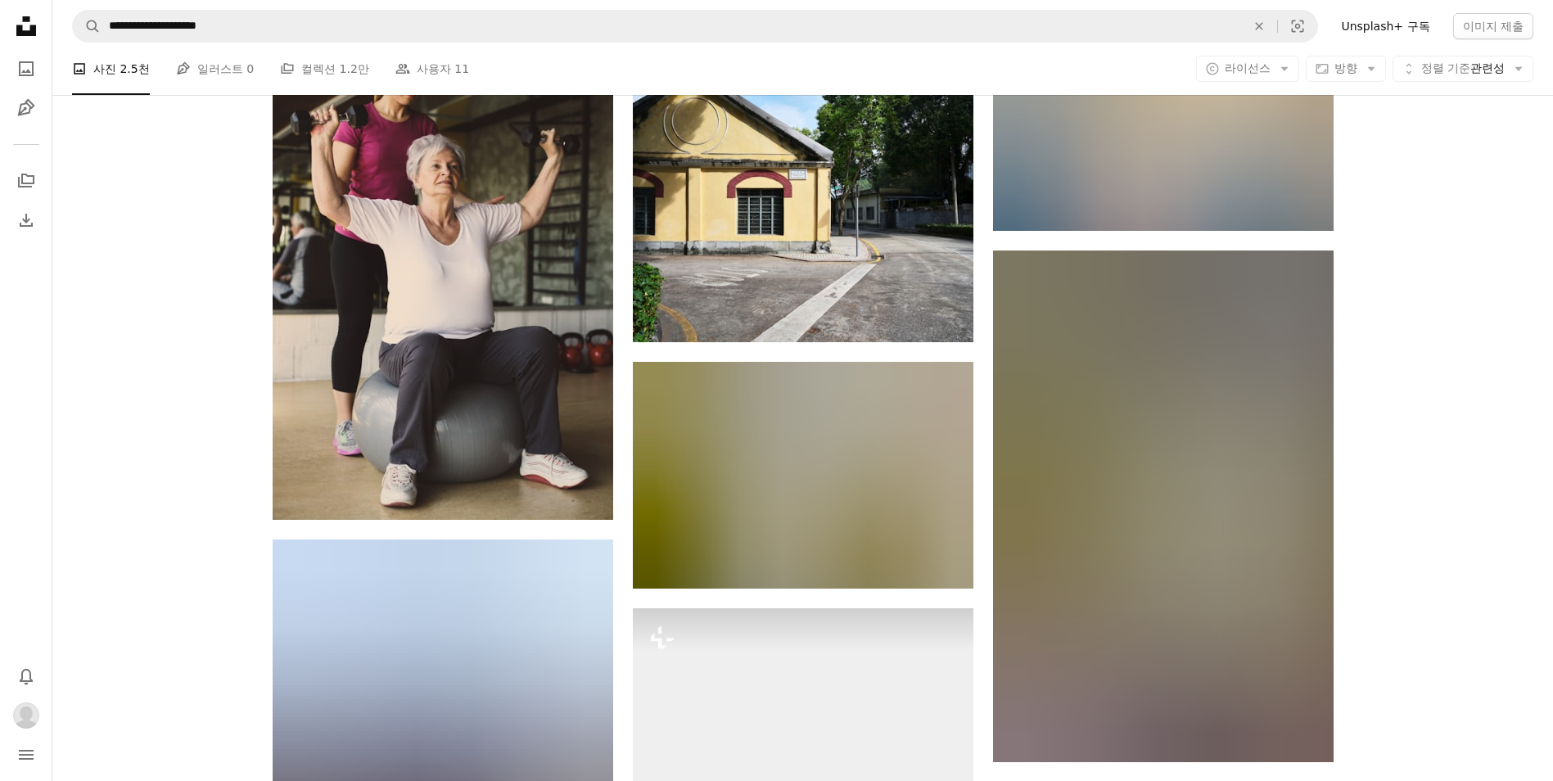
scroll to position [4775, 0]
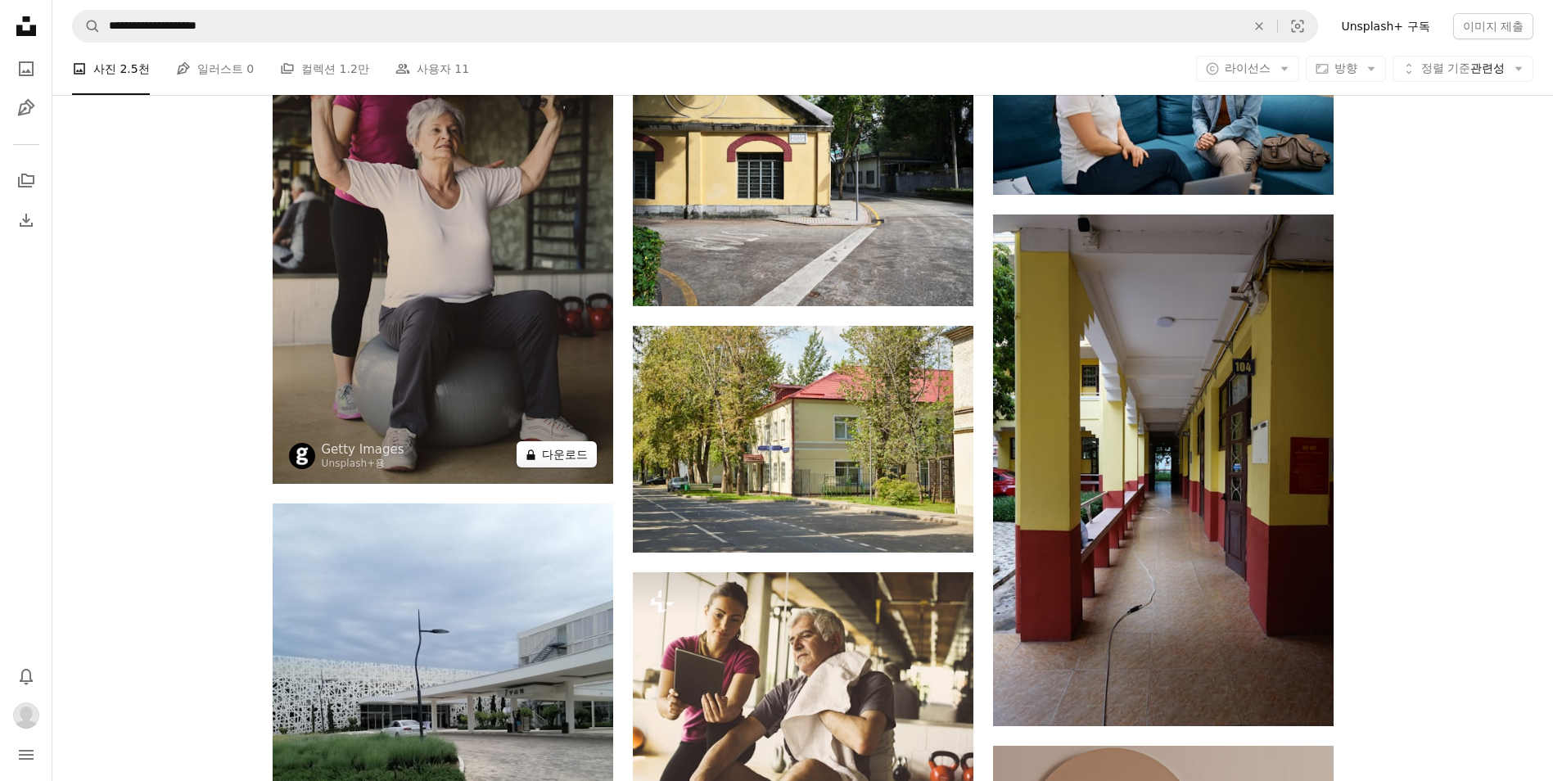
click at [581, 459] on button "A lock 다운로드" at bounding box center [557, 454] width 80 height 26
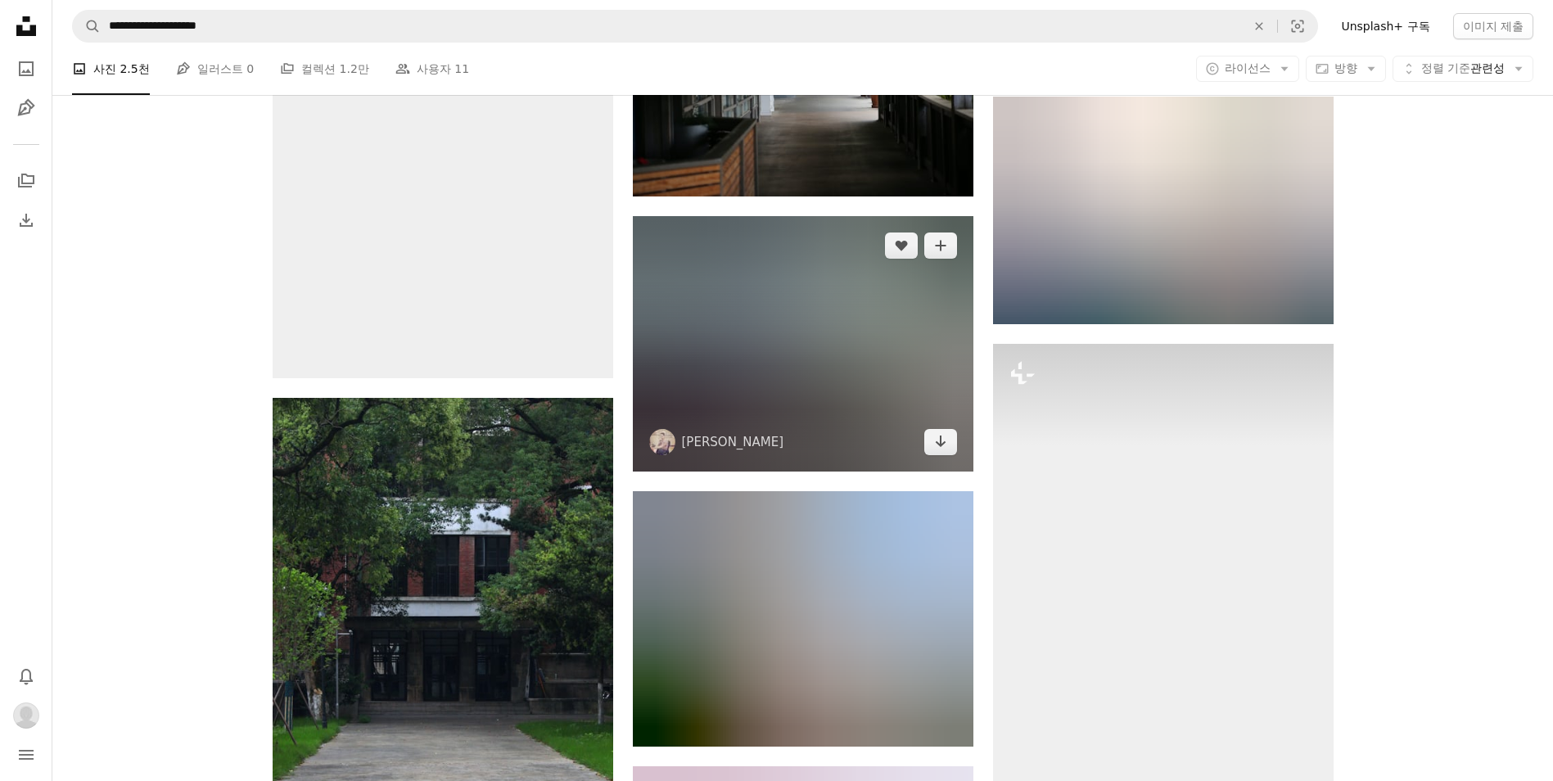
scroll to position [6113, 0]
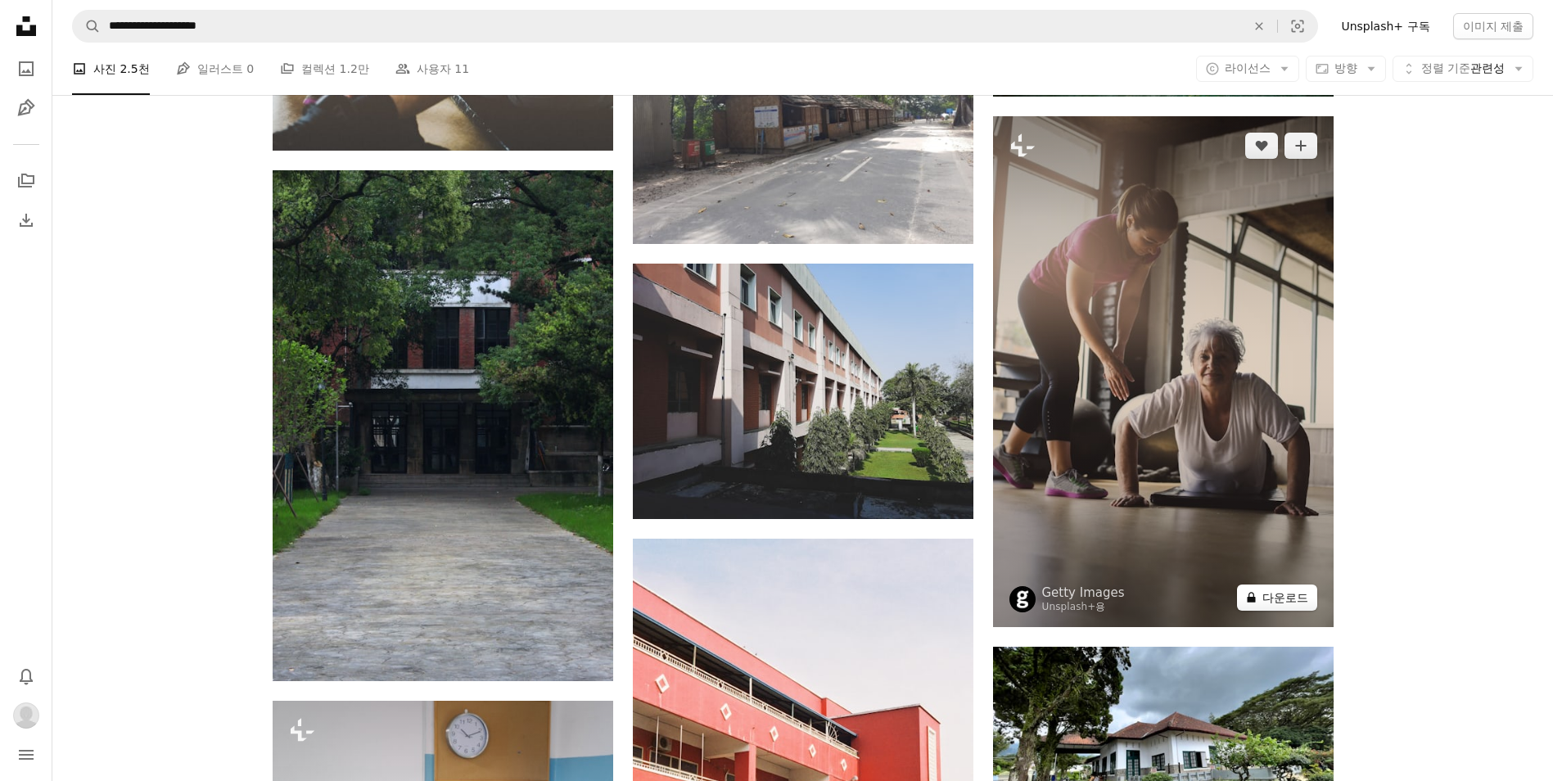
click at [1287, 594] on button "A lock 다운로드" at bounding box center [1277, 598] width 80 height 26
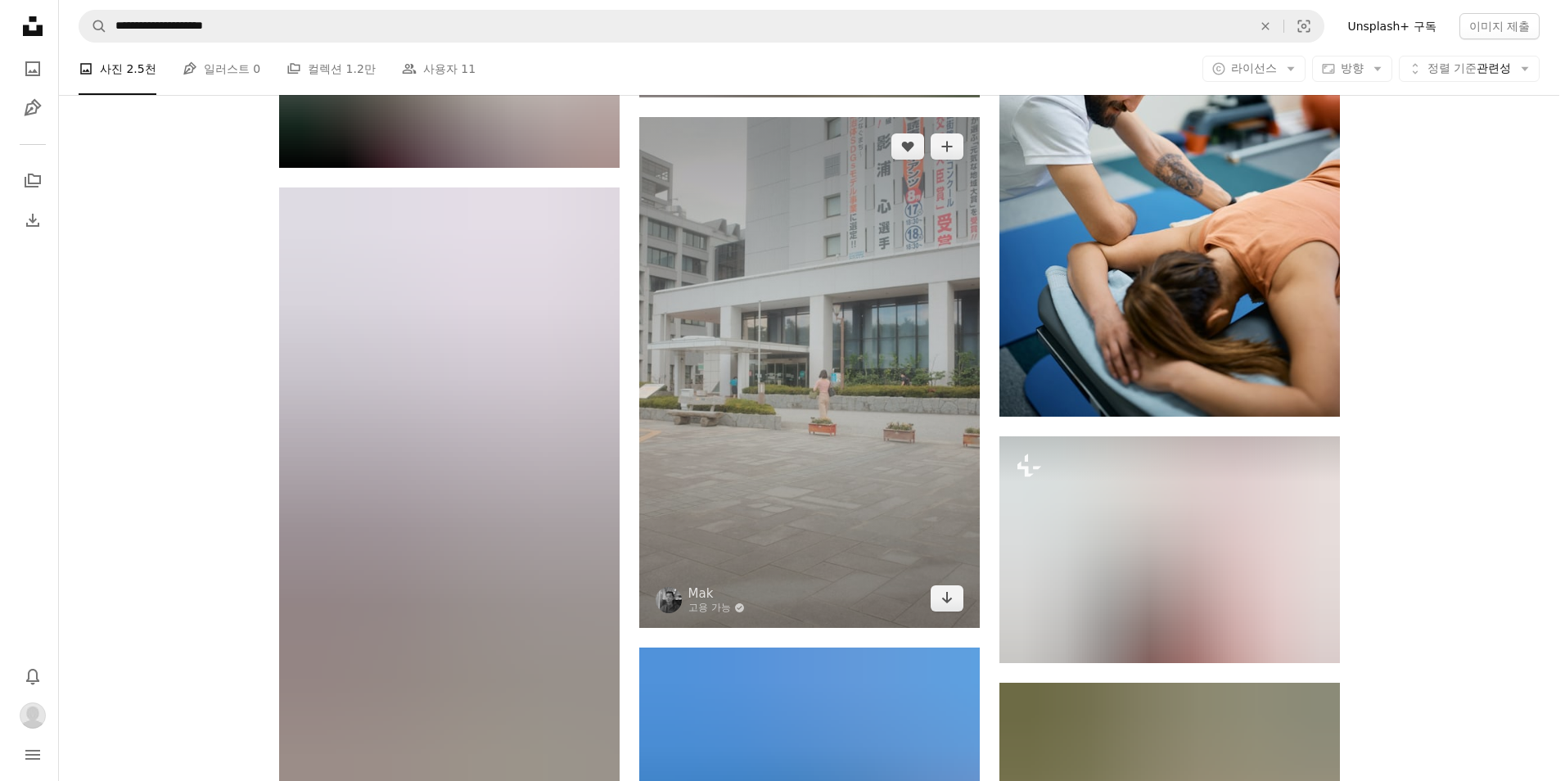
scroll to position [7450, 0]
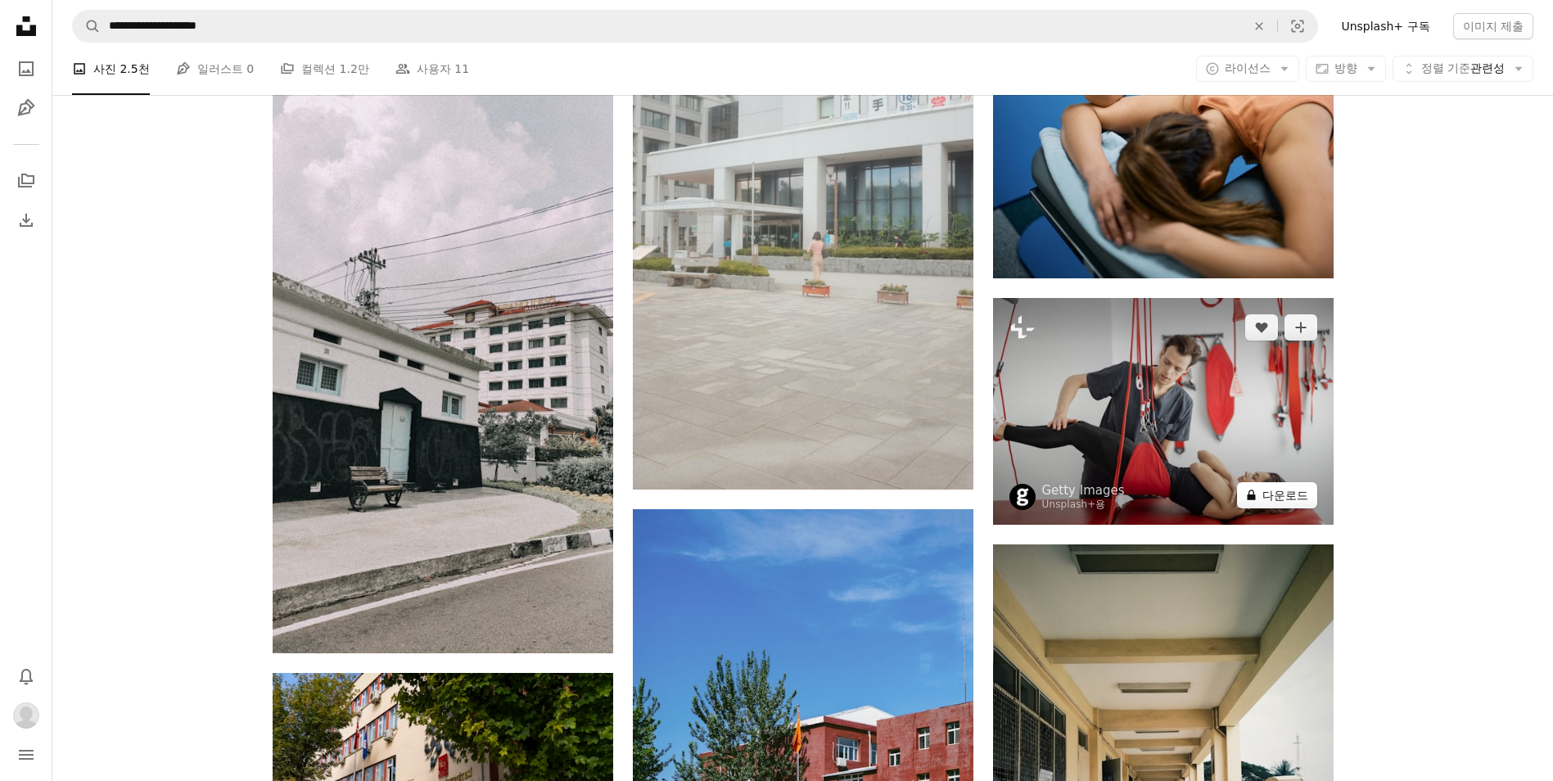
click at [1291, 498] on button "A lock 다운로드" at bounding box center [1277, 495] width 80 height 26
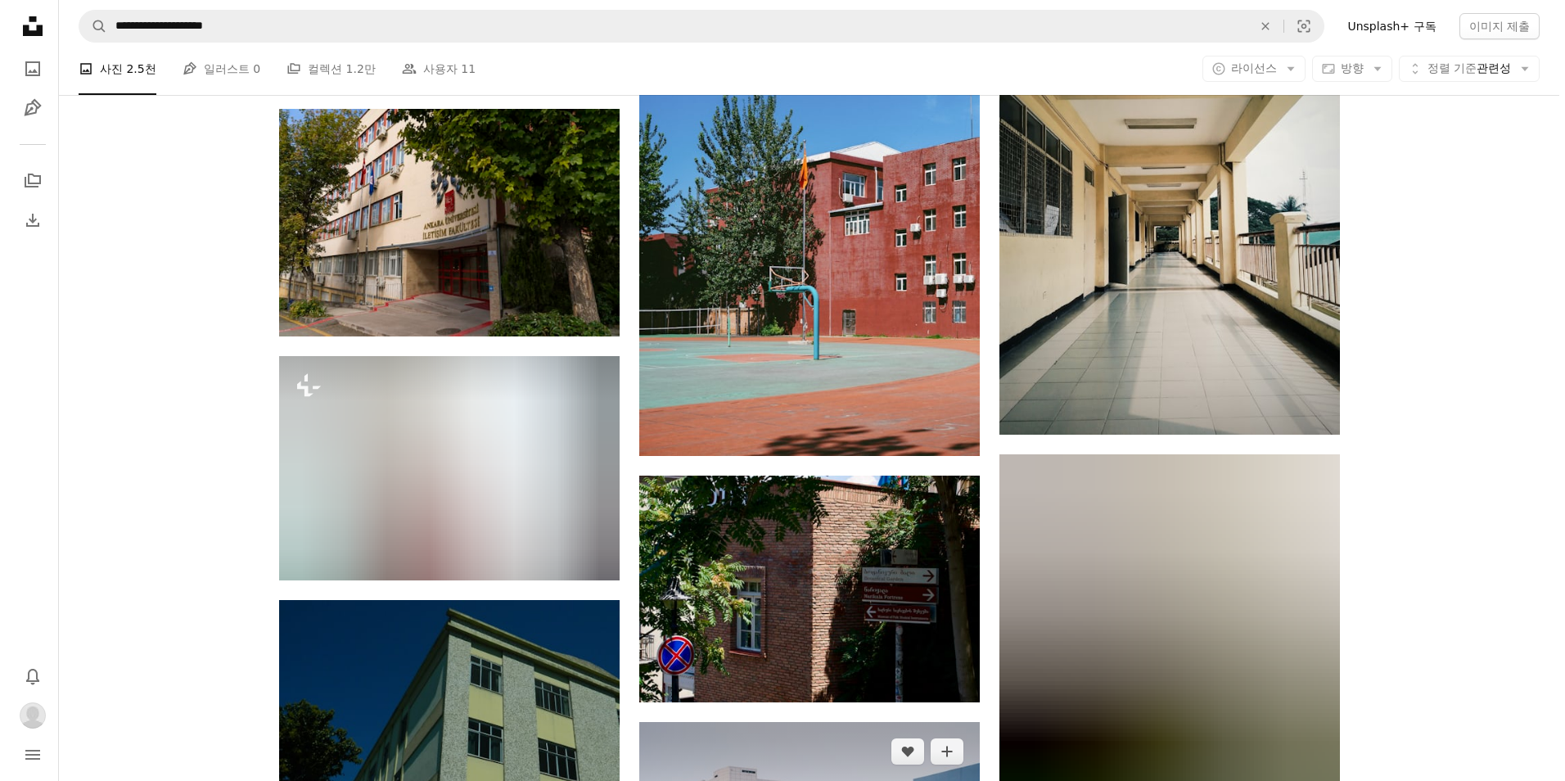
scroll to position [8214, 0]
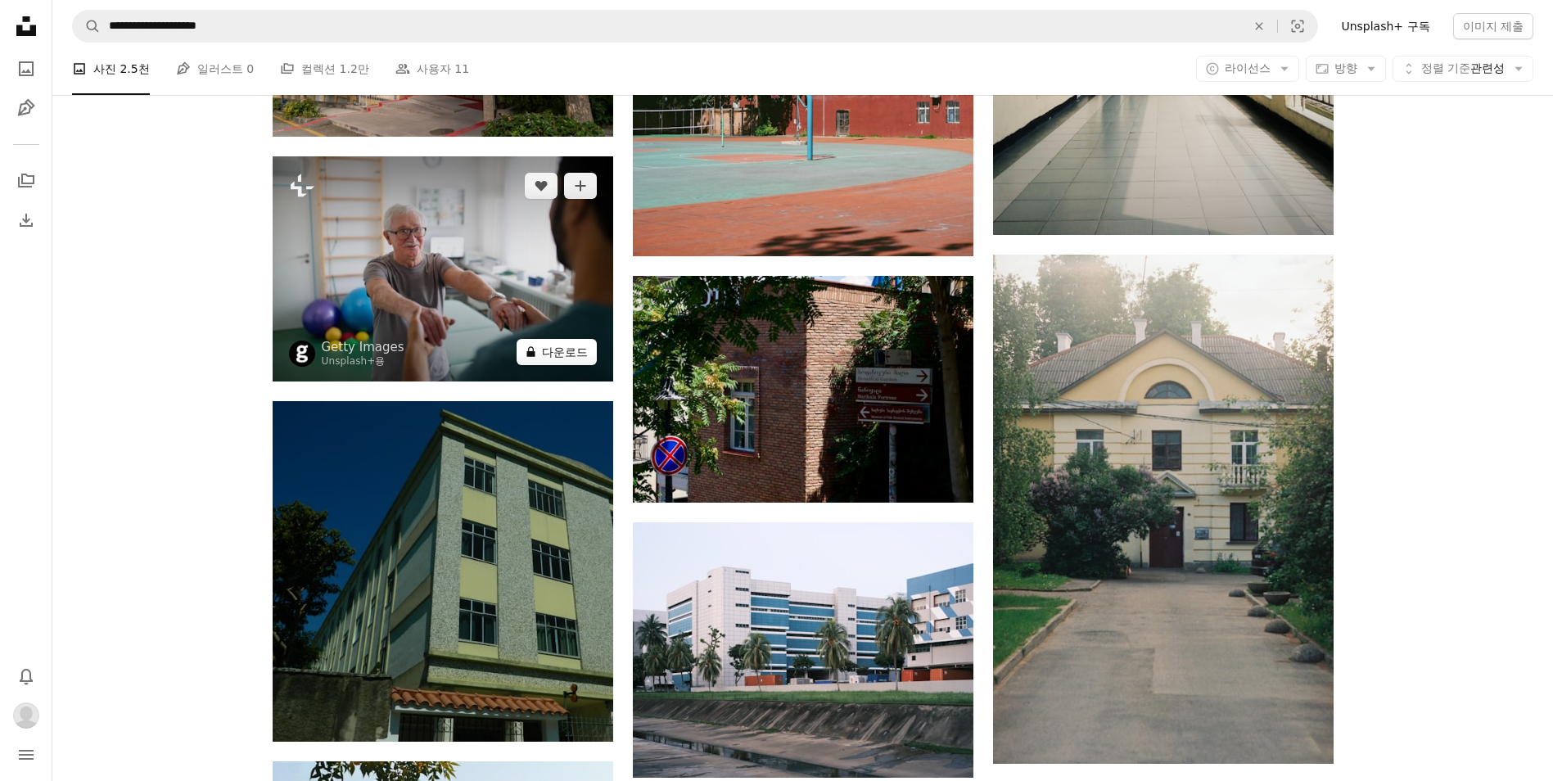
click at [553, 345] on button "A lock 다운로드" at bounding box center [557, 352] width 80 height 26
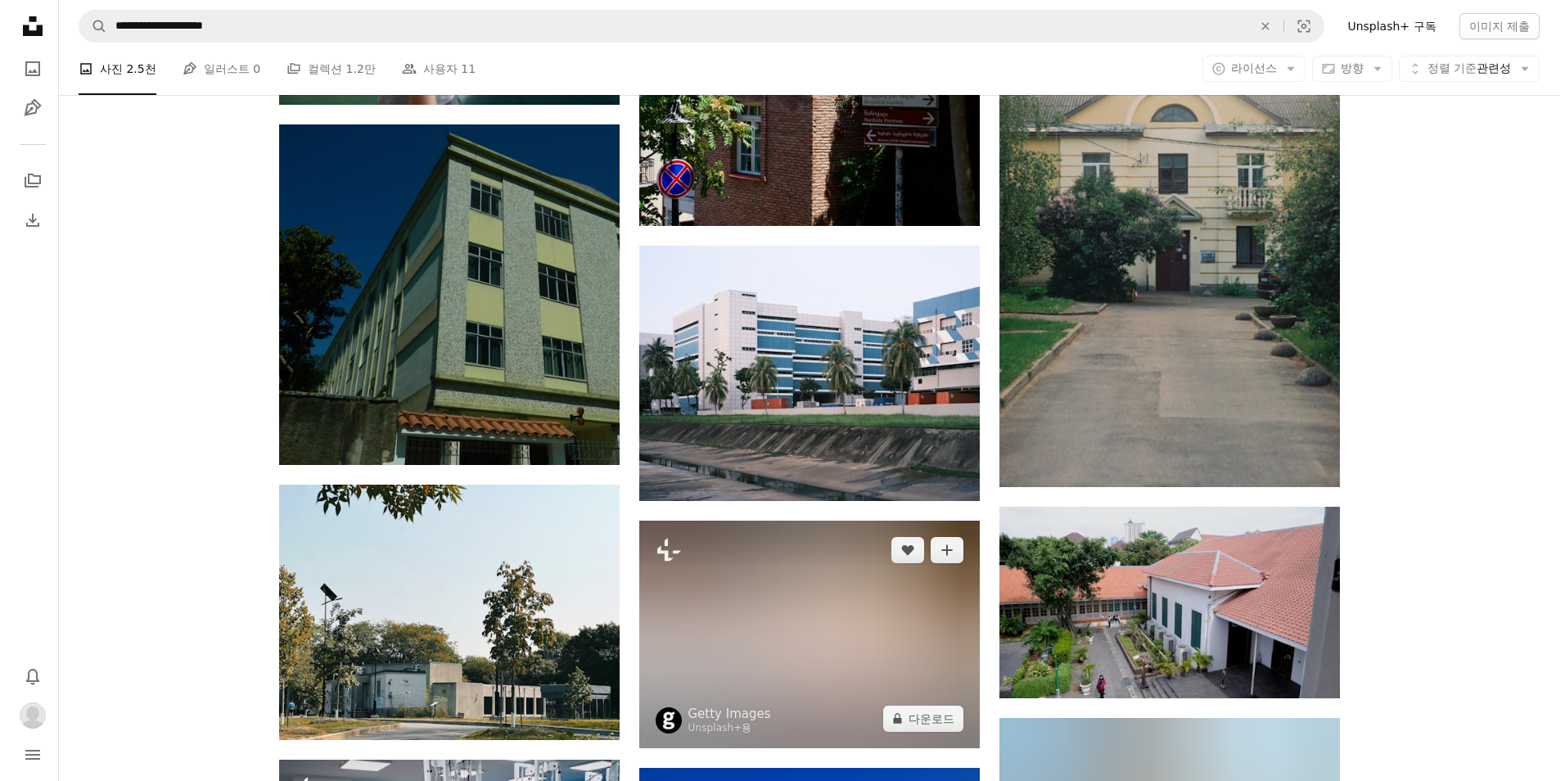
scroll to position [8787, 0]
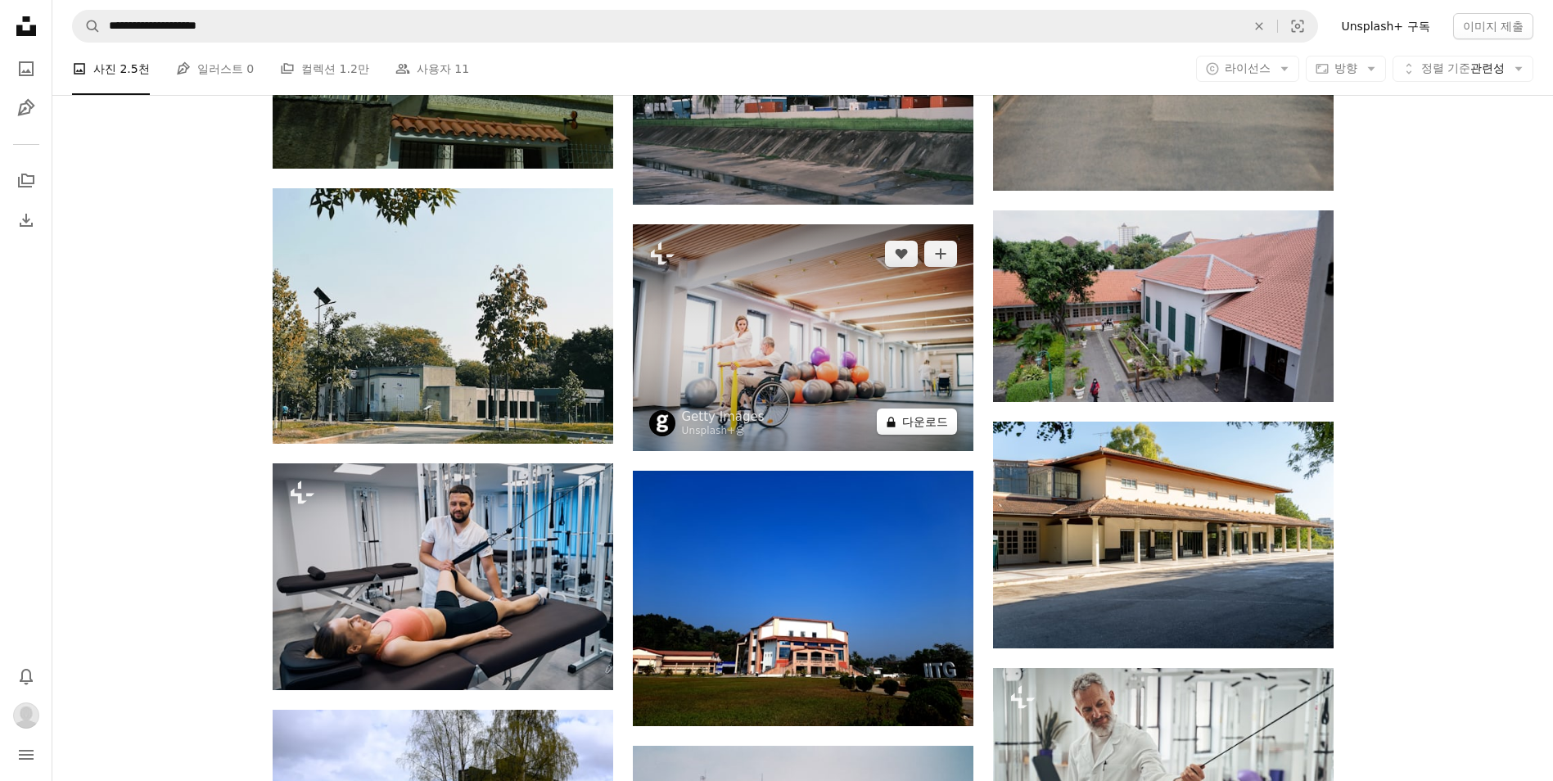
click at [908, 417] on button "A lock 다운로드" at bounding box center [917, 422] width 80 height 26
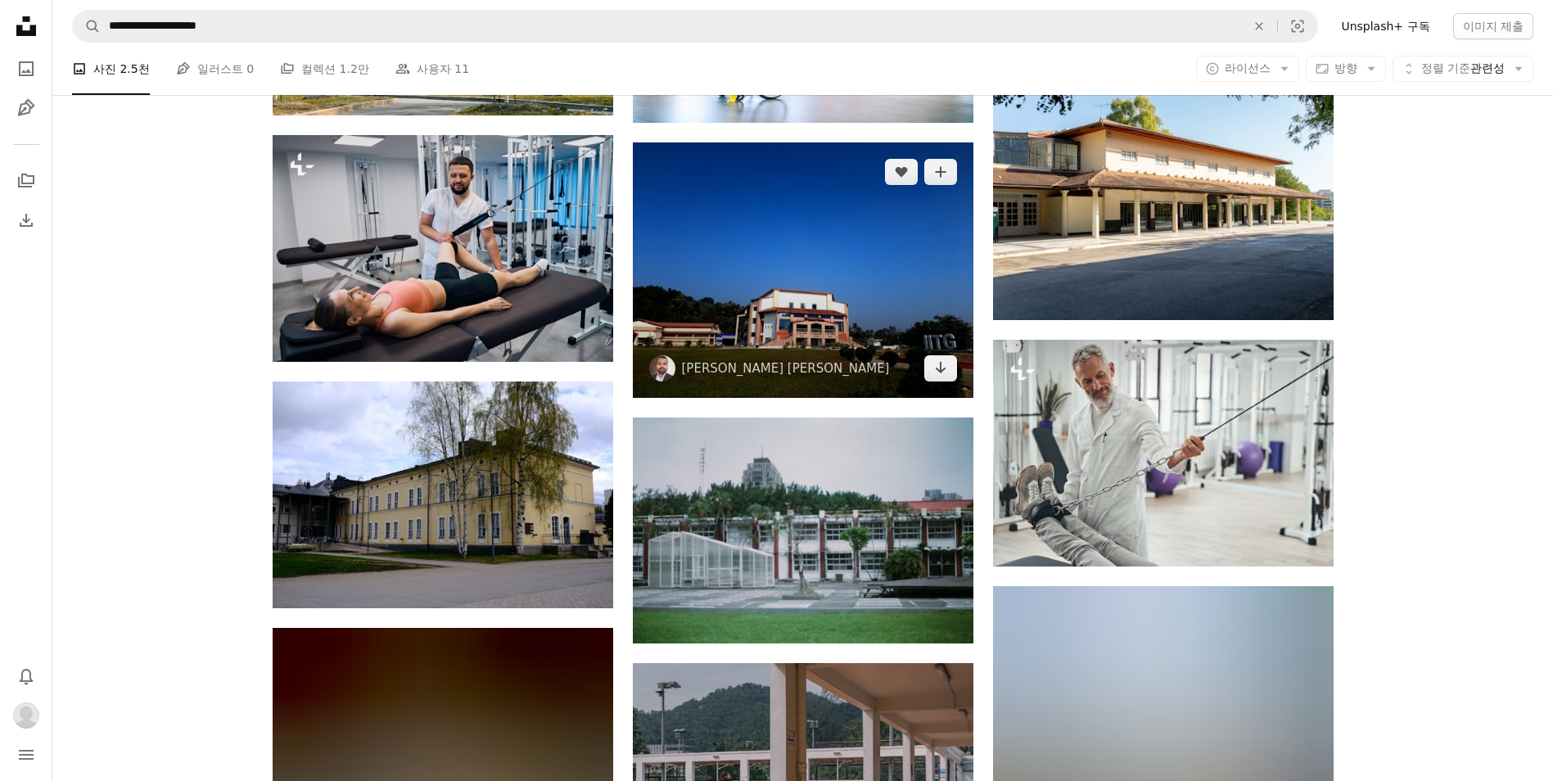
scroll to position [9169, 0]
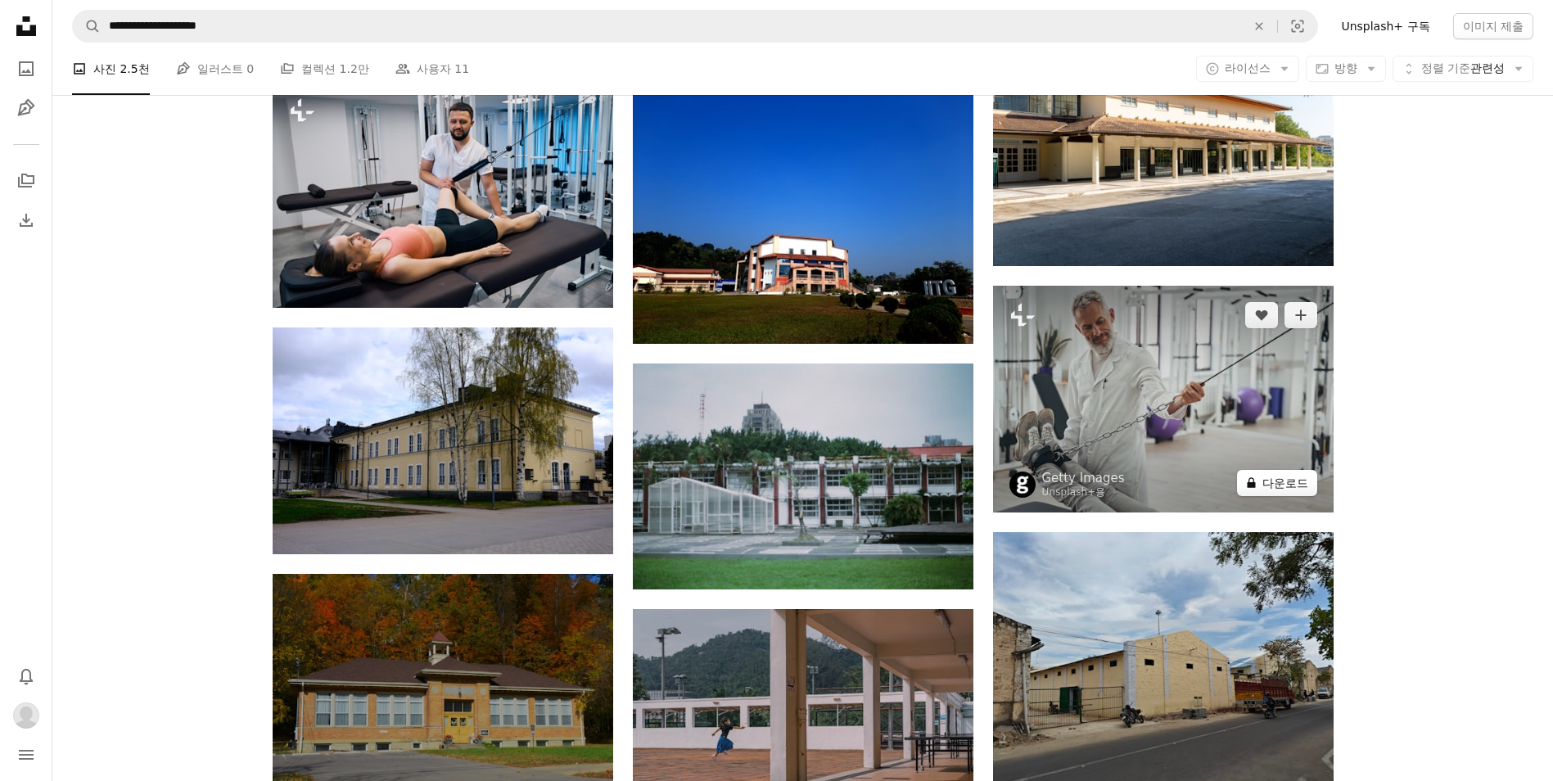
click at [1261, 477] on button "A lock 다운로드" at bounding box center [1277, 483] width 80 height 26
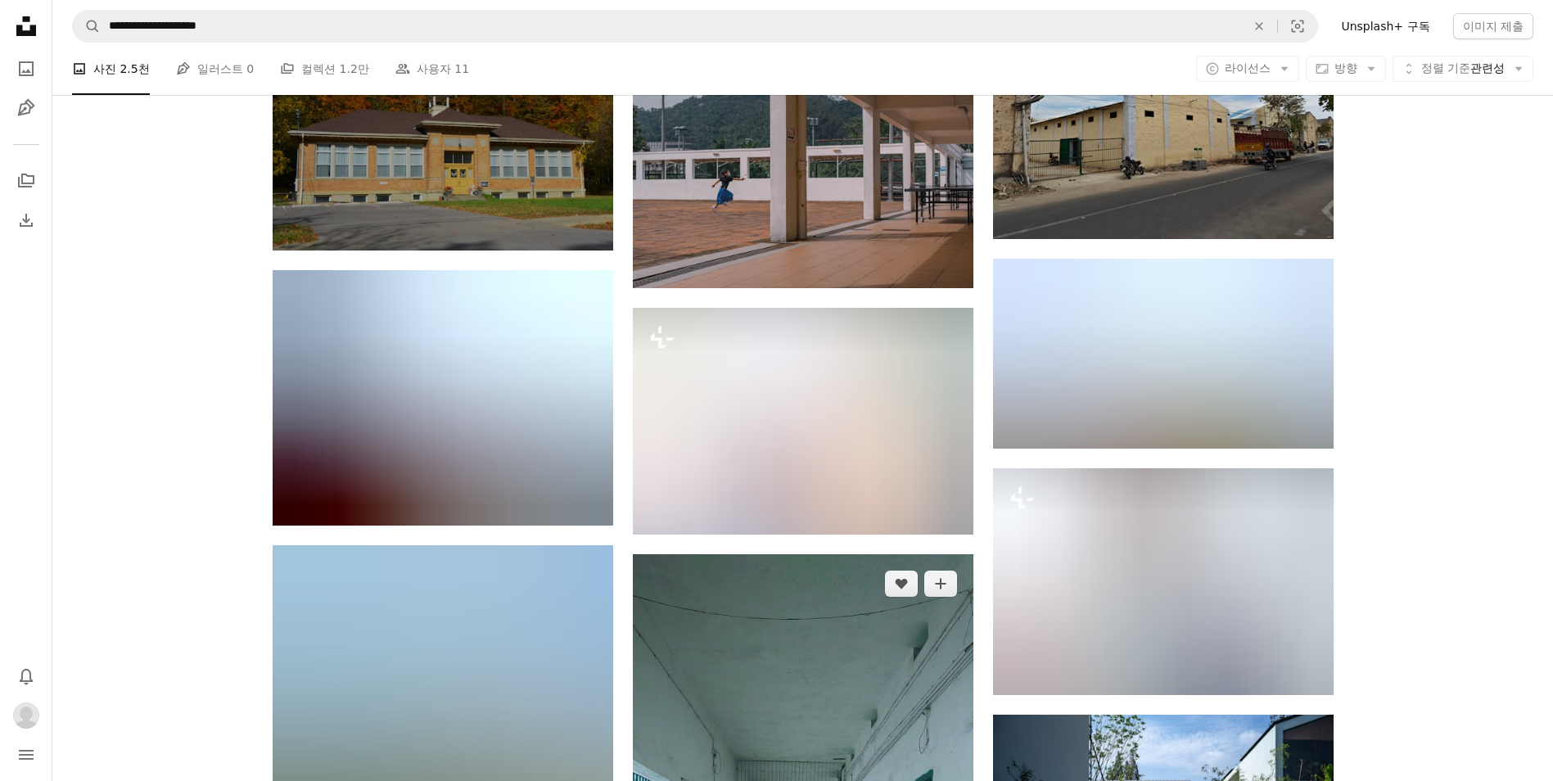
scroll to position [9742, 0]
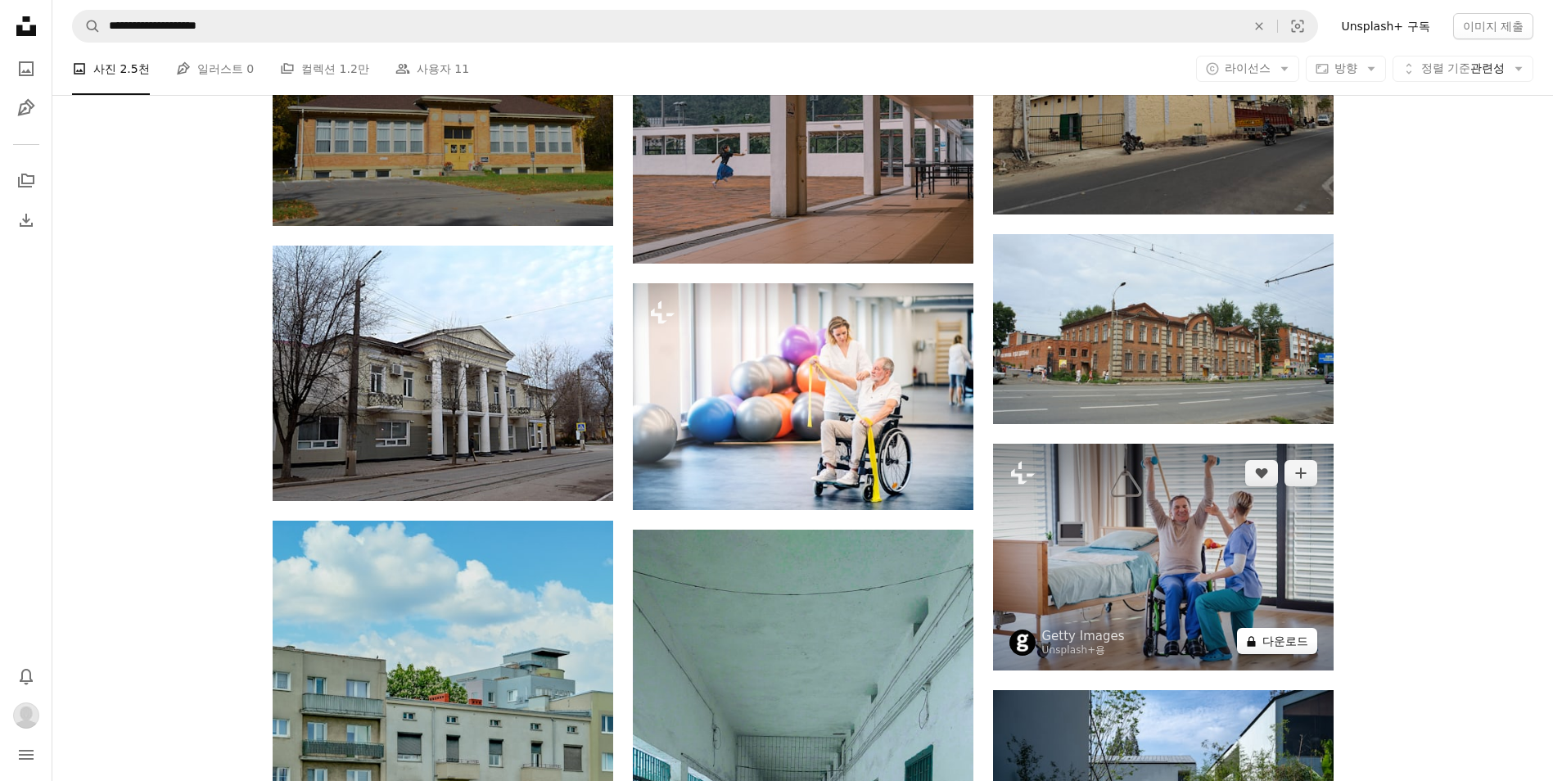
click at [1261, 639] on button "A lock 다운로드" at bounding box center [1277, 641] width 80 height 26
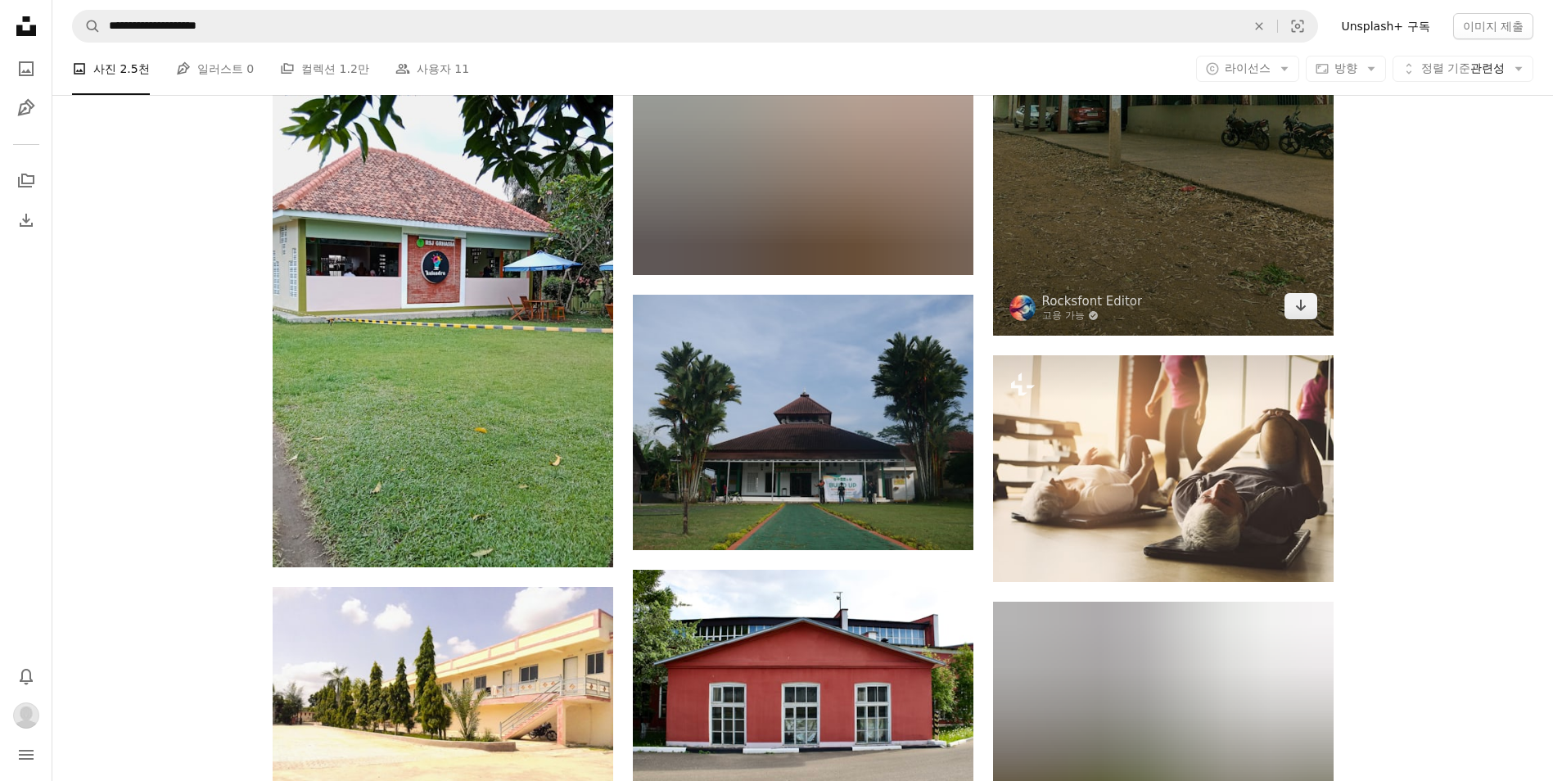
scroll to position [1146, 0]
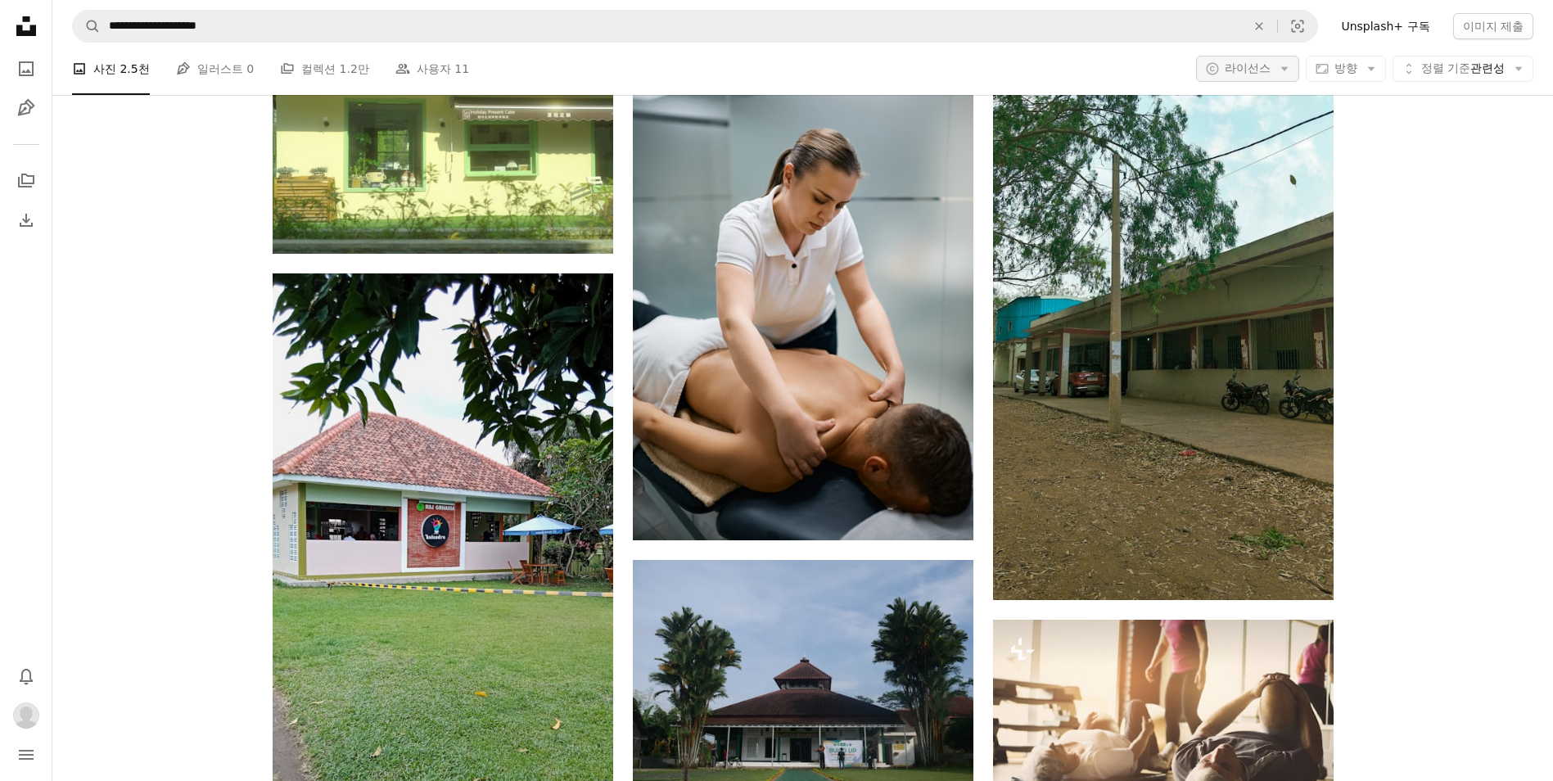
click at [1277, 70] on icon "Arrow down" at bounding box center [1284, 68] width 15 height 15
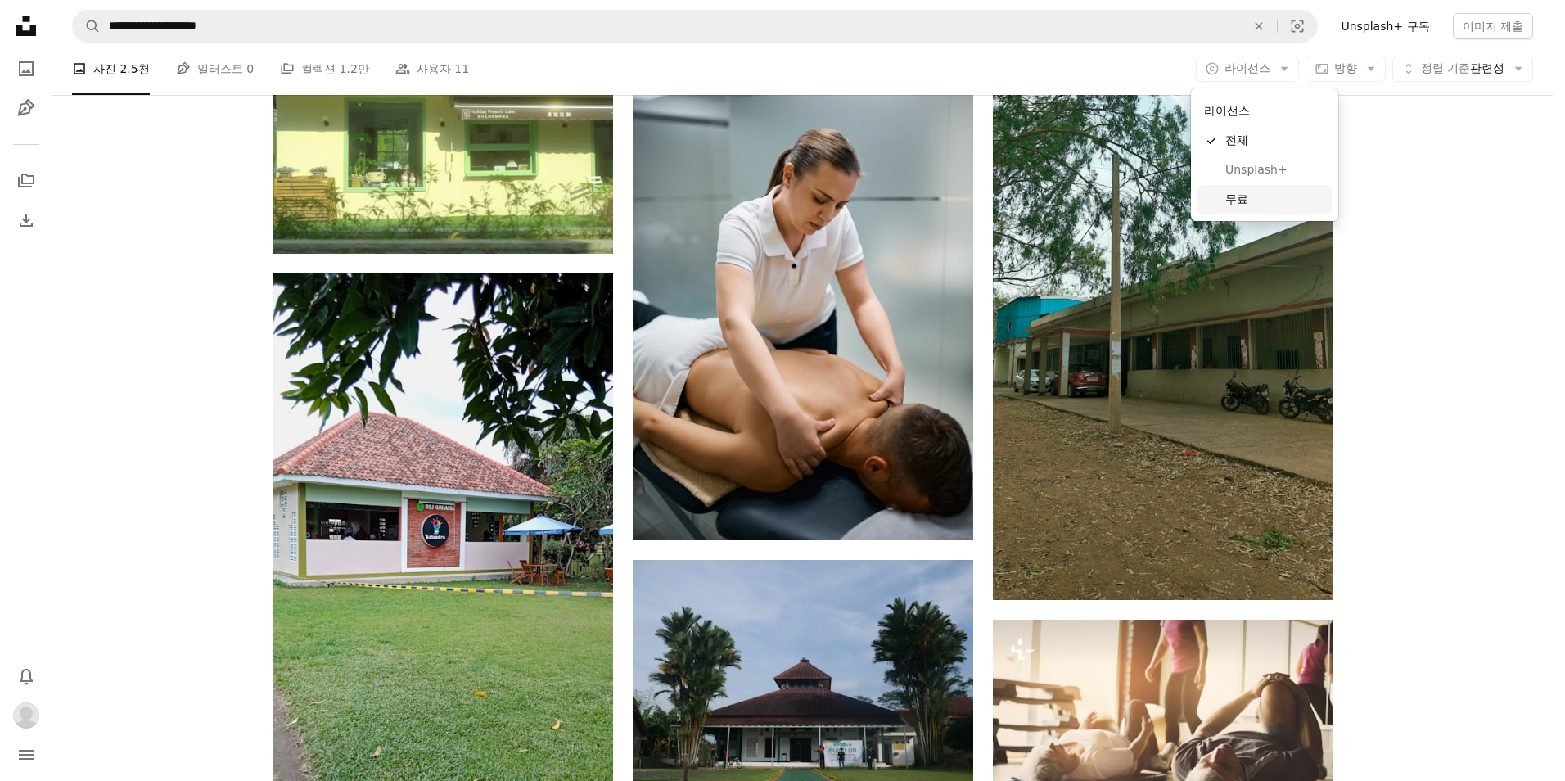
click at [1254, 192] on span "무료" at bounding box center [1276, 200] width 100 height 16
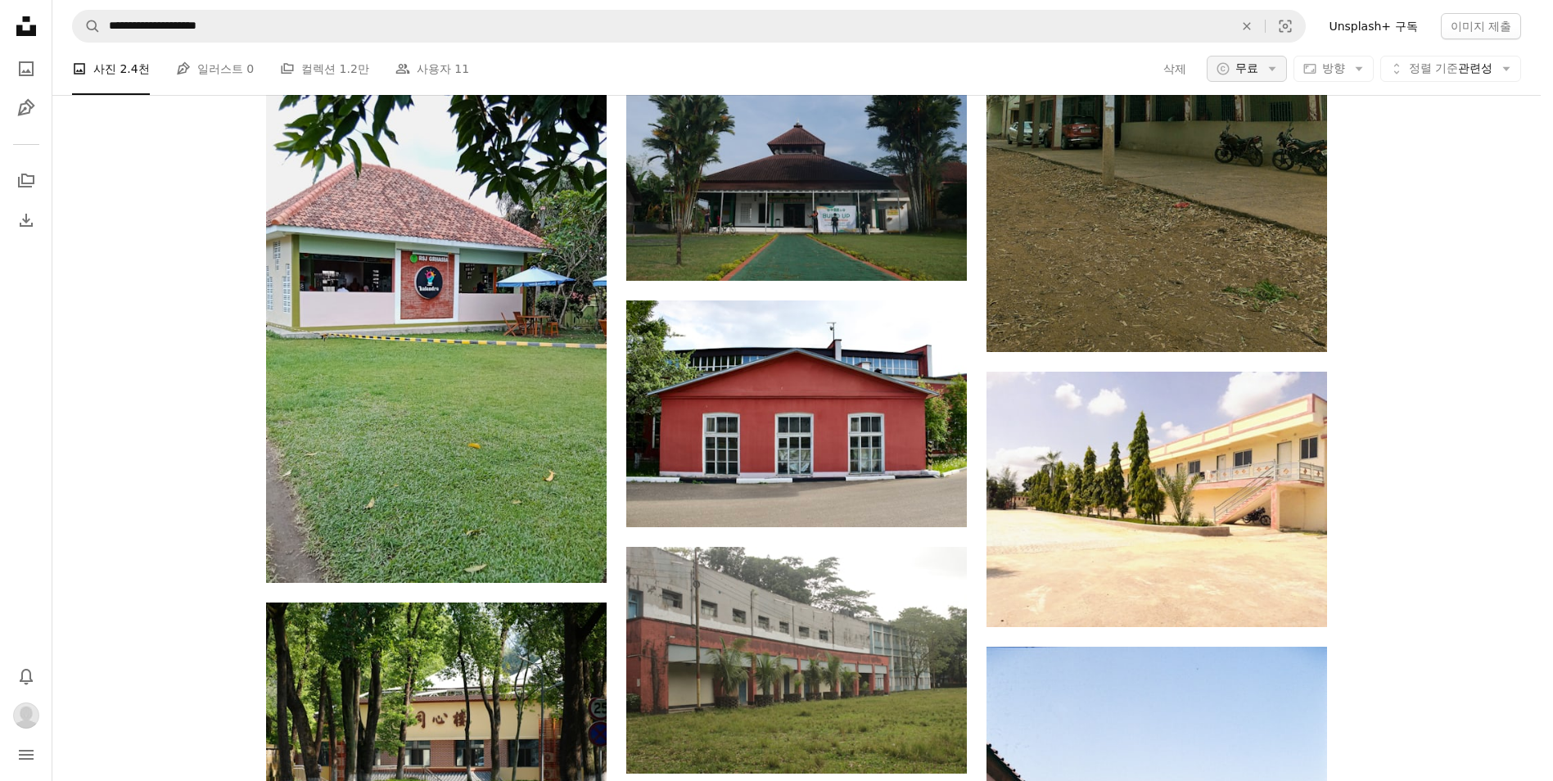
scroll to position [764, 0]
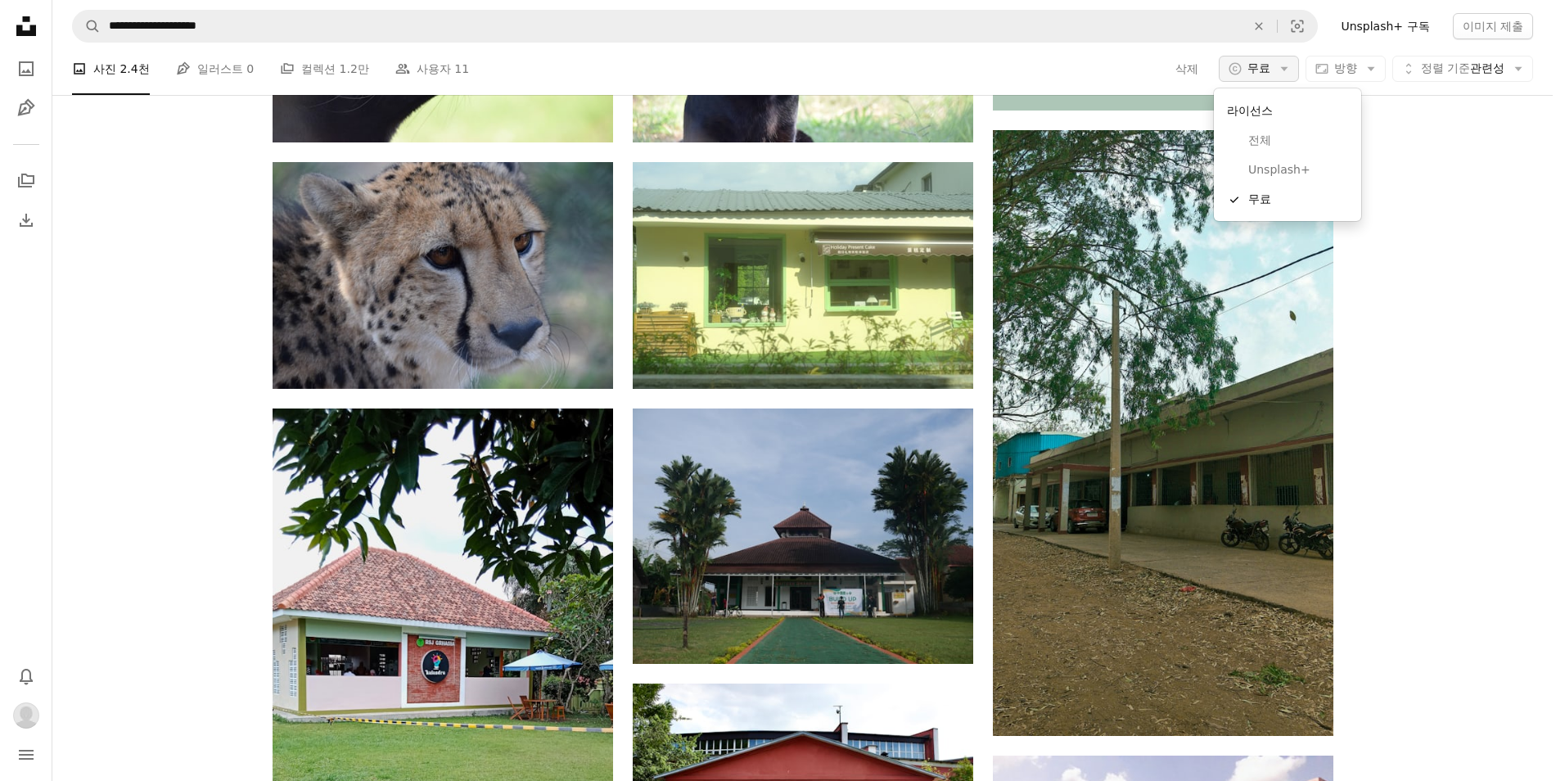
click at [1262, 74] on span "무료" at bounding box center [1259, 69] width 23 height 16
click at [1316, 178] on span "Unsplash+" at bounding box center [1298, 170] width 100 height 16
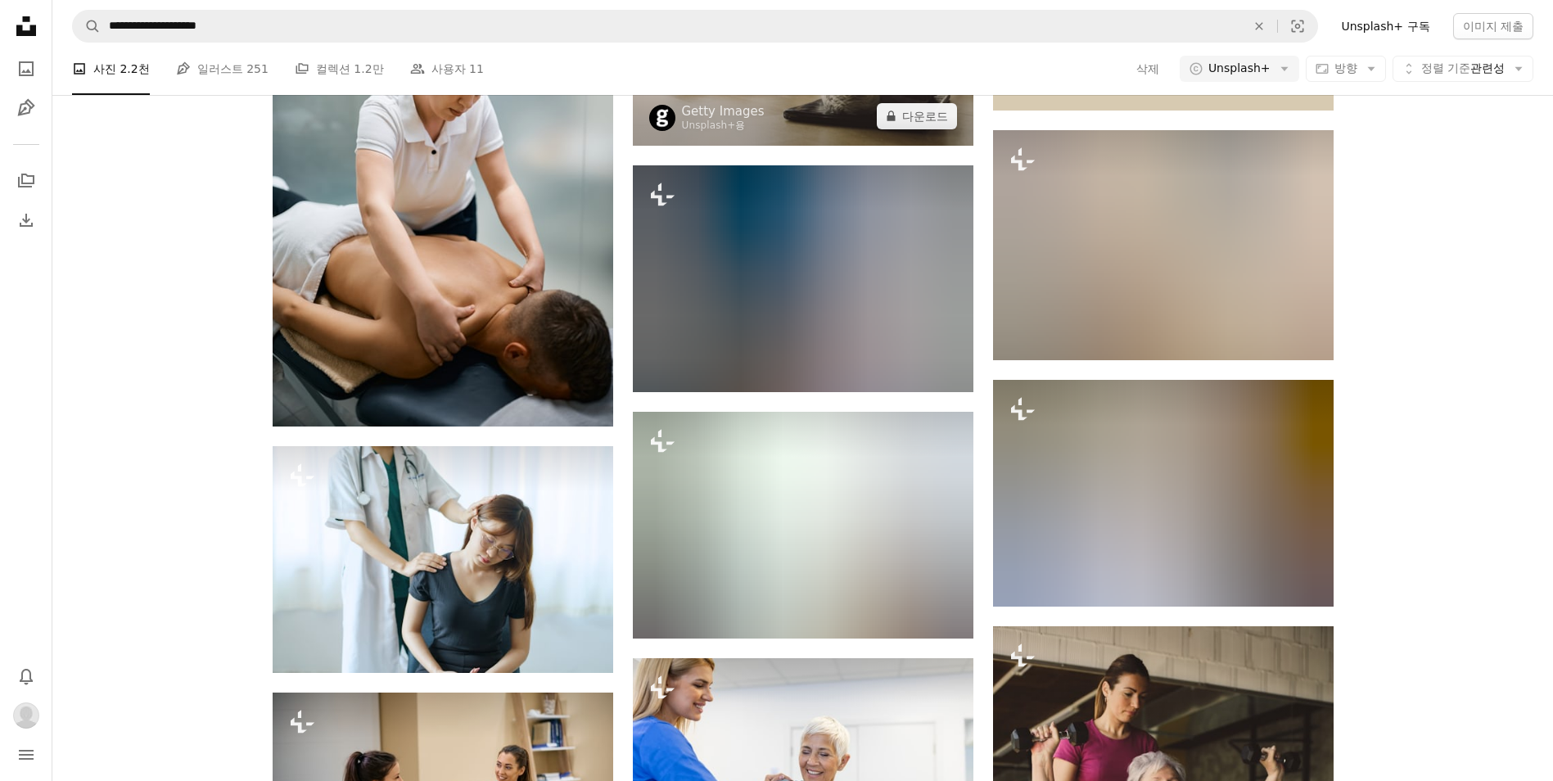
scroll to position [191, 0]
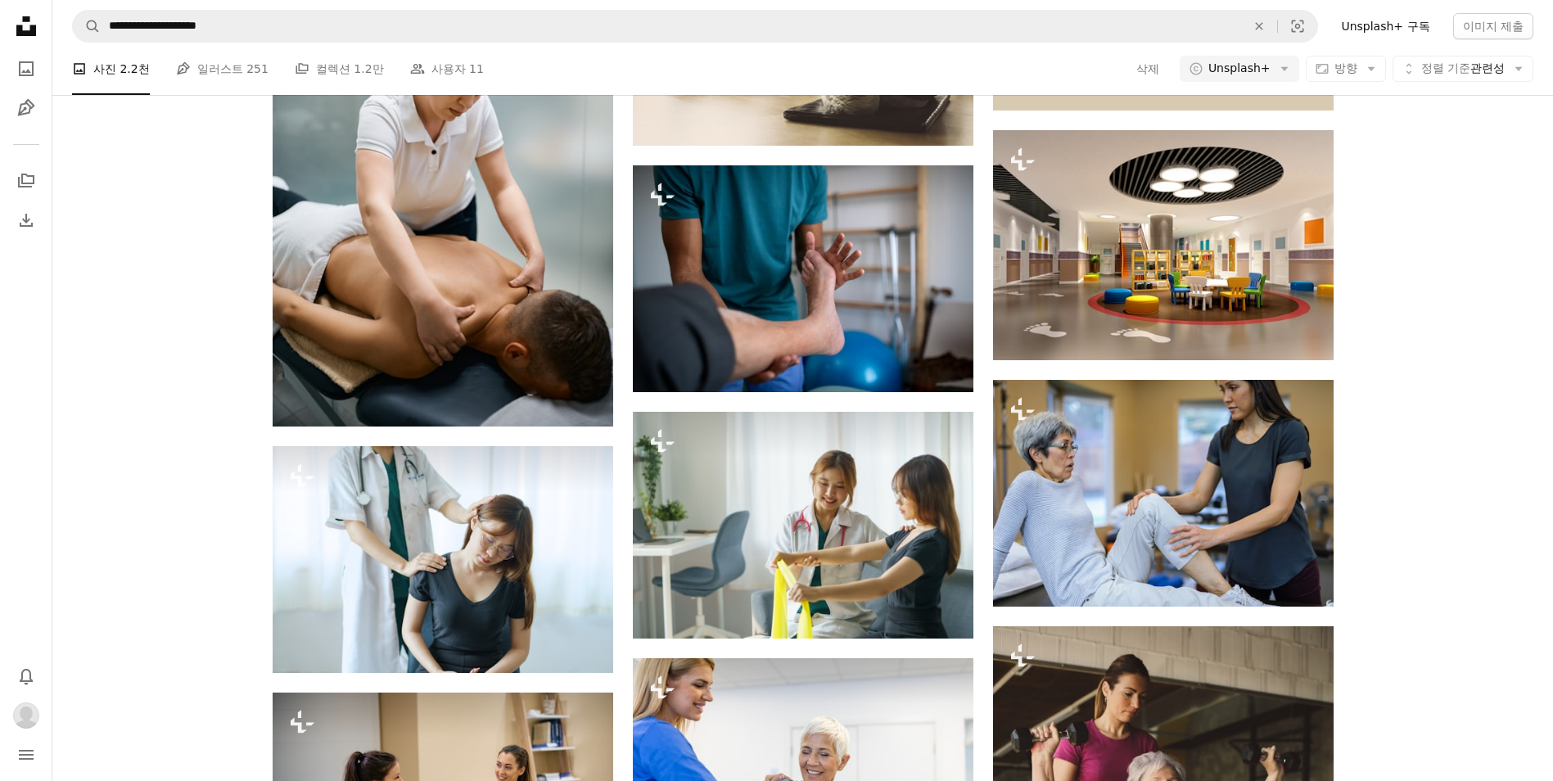
click at [1243, 77] on span "Unsplash+" at bounding box center [1239, 69] width 62 height 16
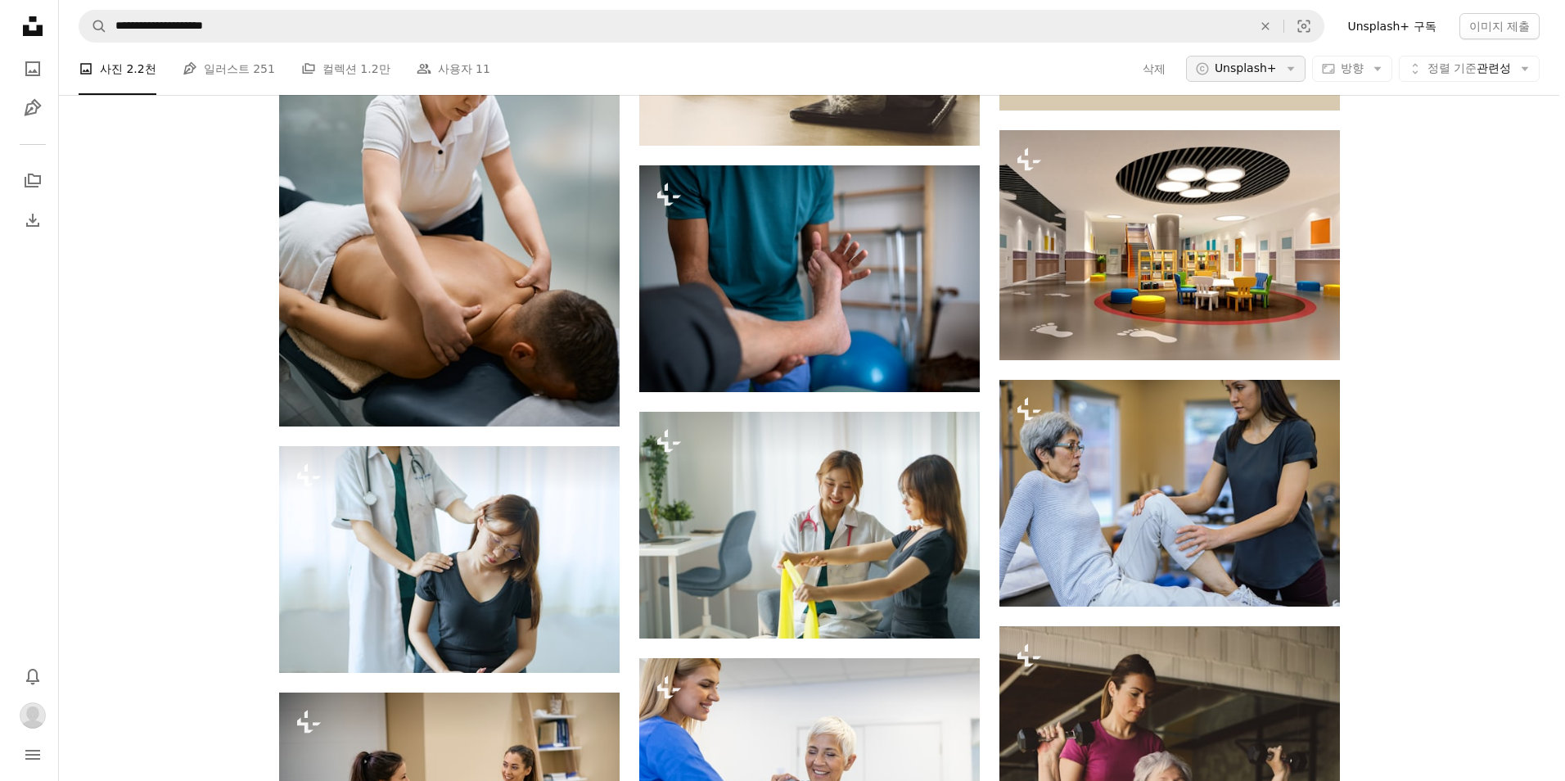
scroll to position [191, 0]
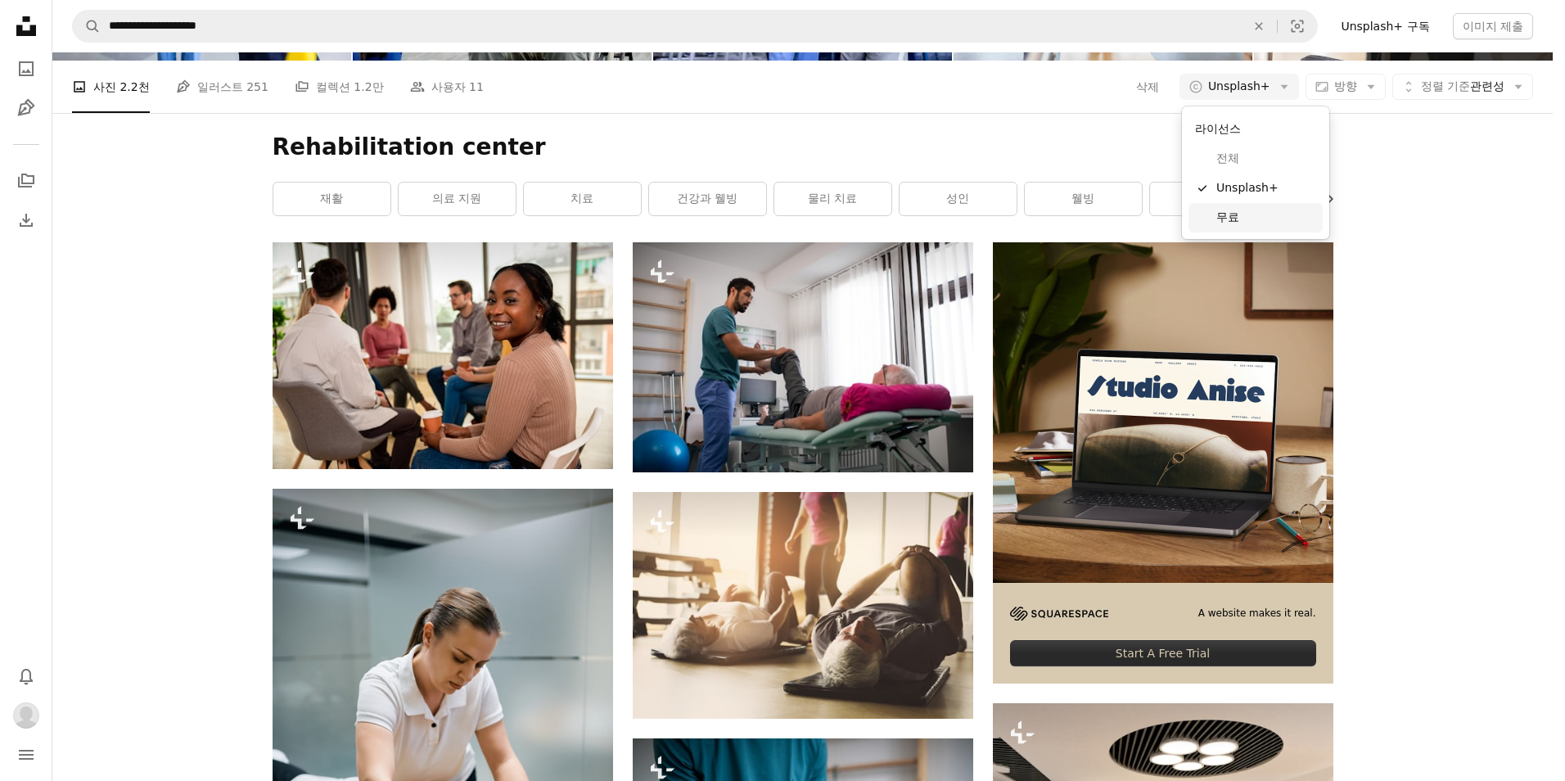
click at [1255, 225] on span "무료" at bounding box center [1267, 218] width 100 height 16
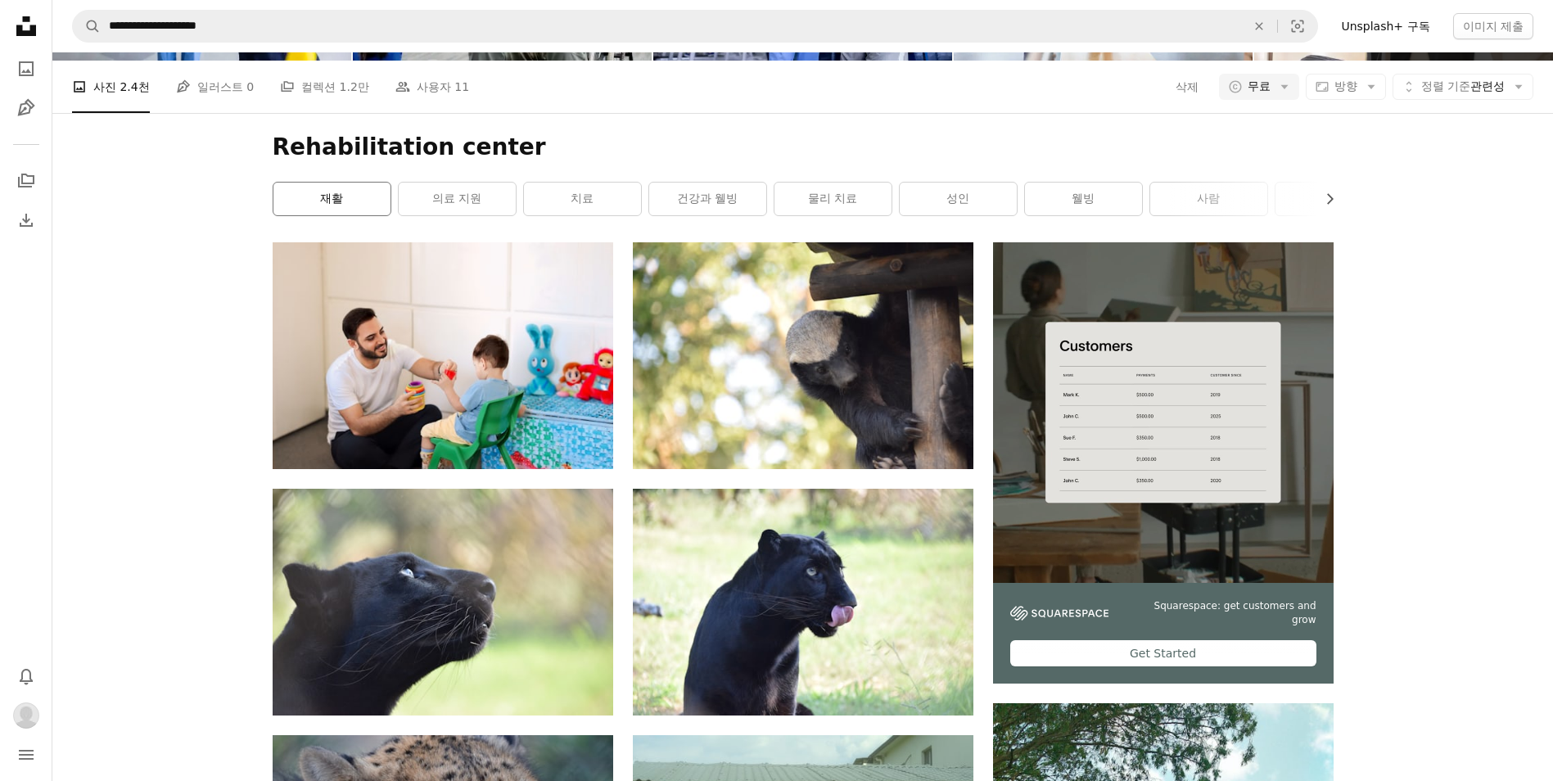
click at [327, 215] on link "재활" at bounding box center [331, 199] width 117 height 33
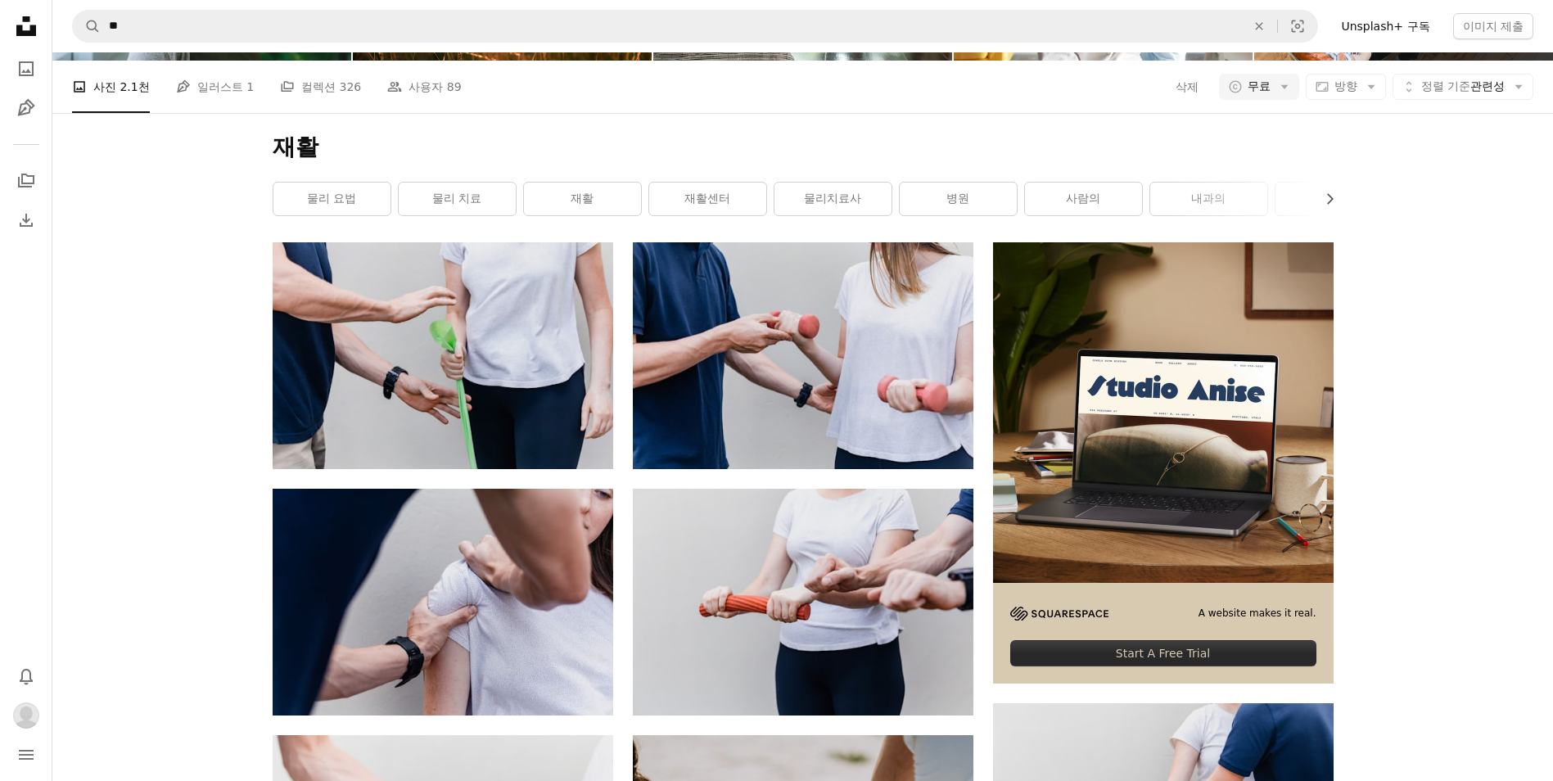
scroll to position [6194, 0]
